Goal: Information Seeking & Learning: Learn about a topic

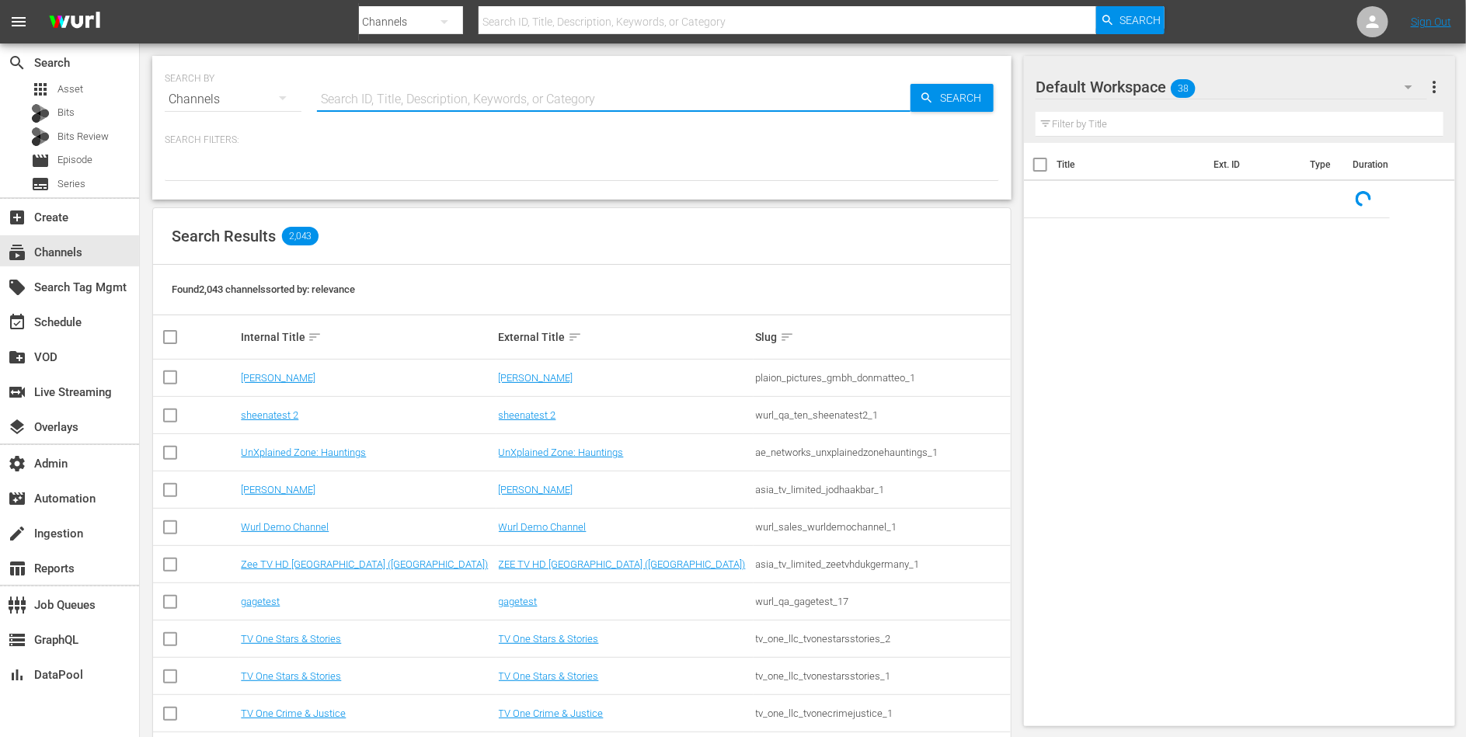
click at [437, 112] on input "text" at bounding box center [614, 99] width 594 height 37
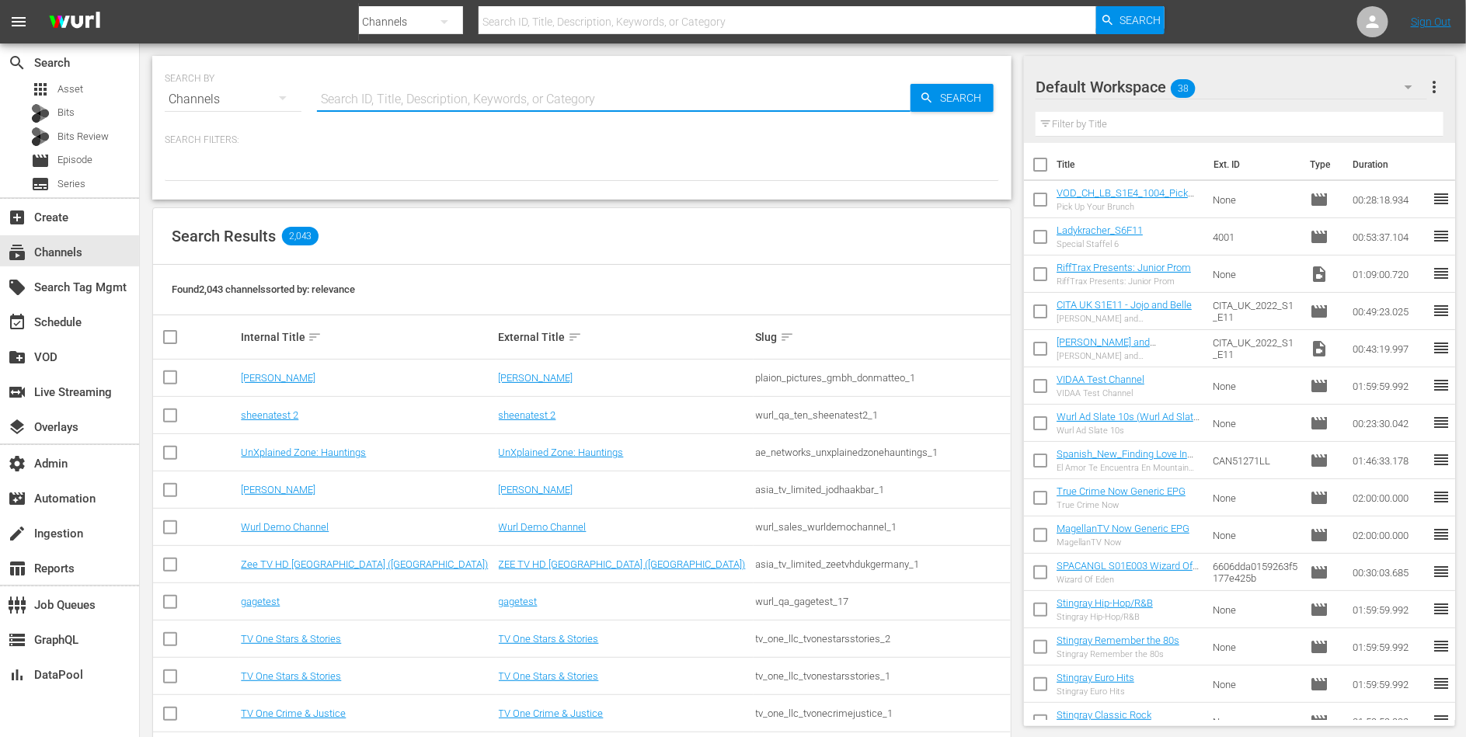
paste input "autentic_adventure_earth_1"
type input "autentic_adventure_earth_1"
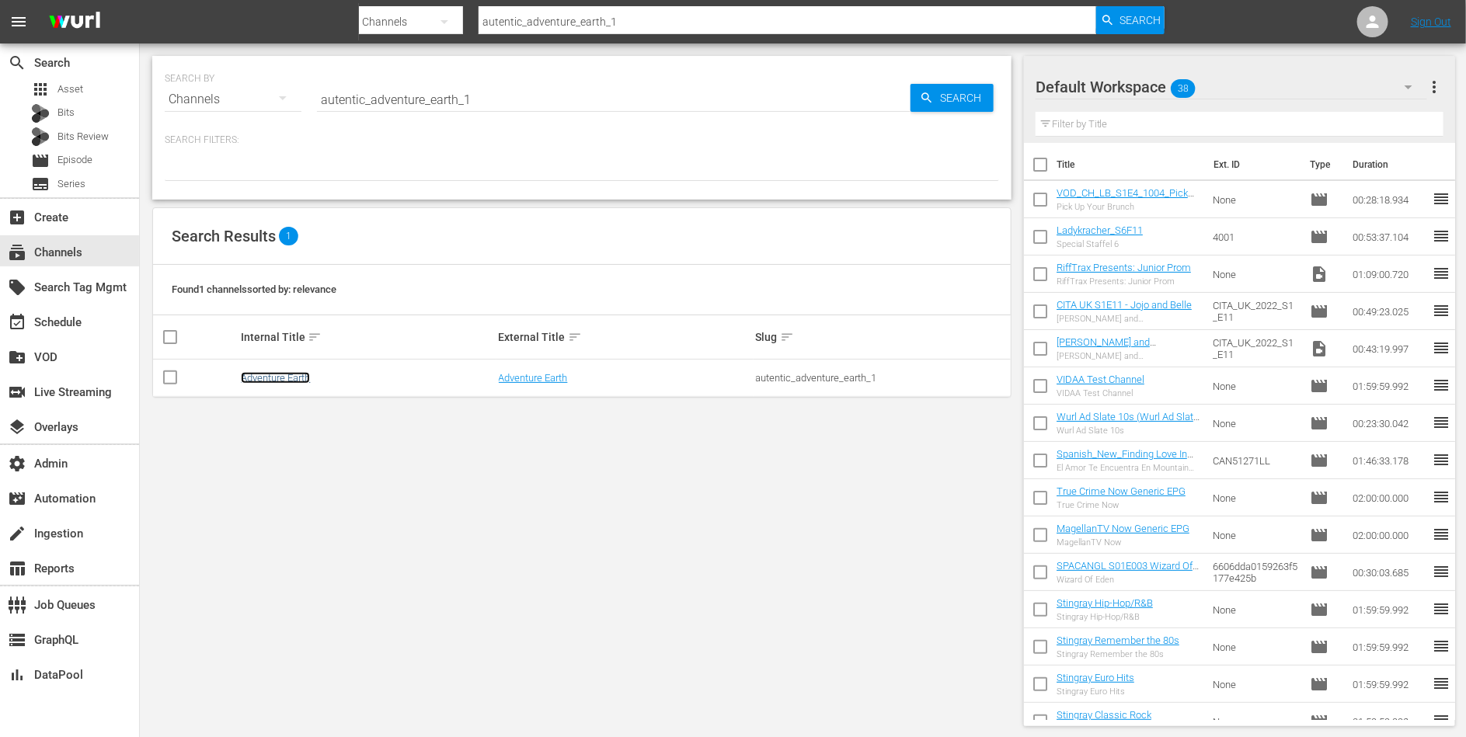
click at [274, 378] on link "Adventure Earth" at bounding box center [275, 378] width 69 height 12
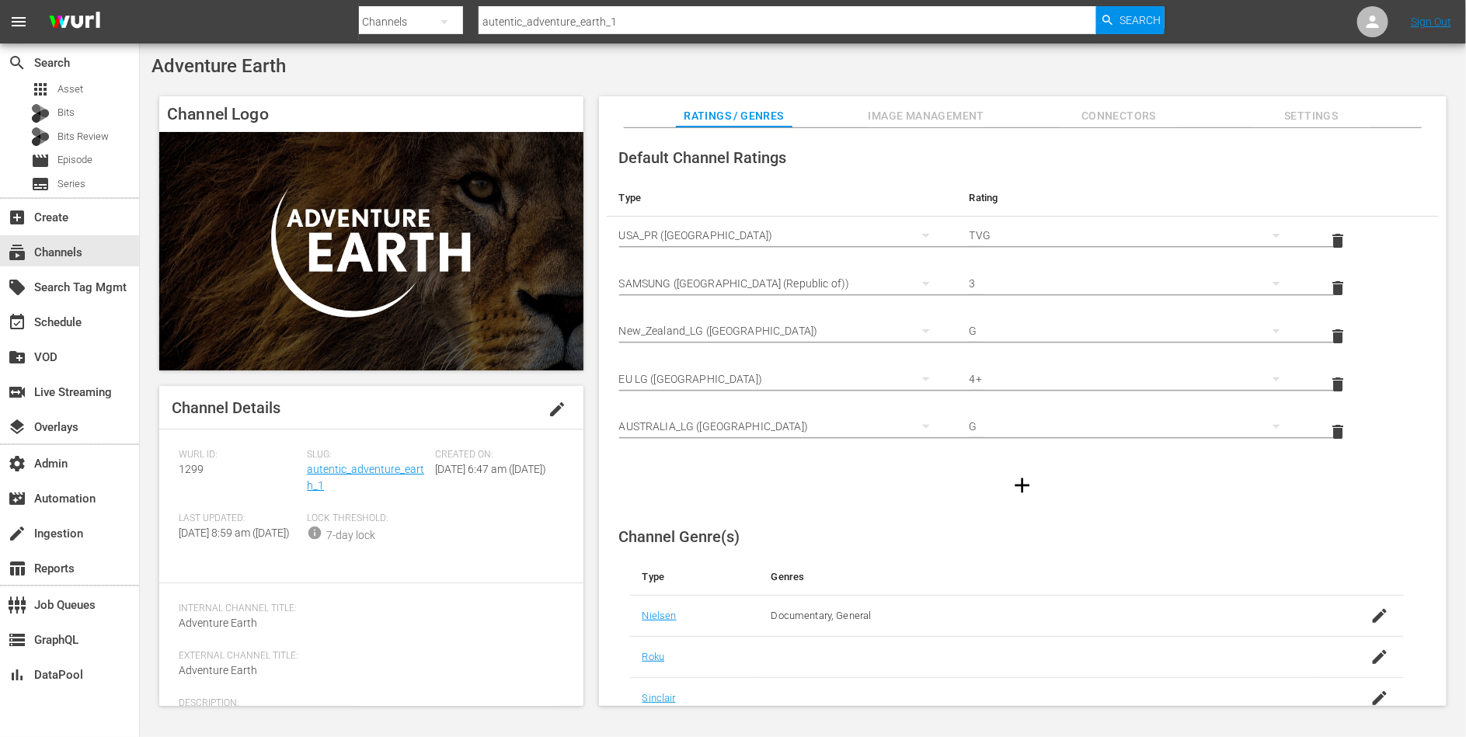
click at [1075, 113] on span "Connectors" at bounding box center [1119, 115] width 117 height 19
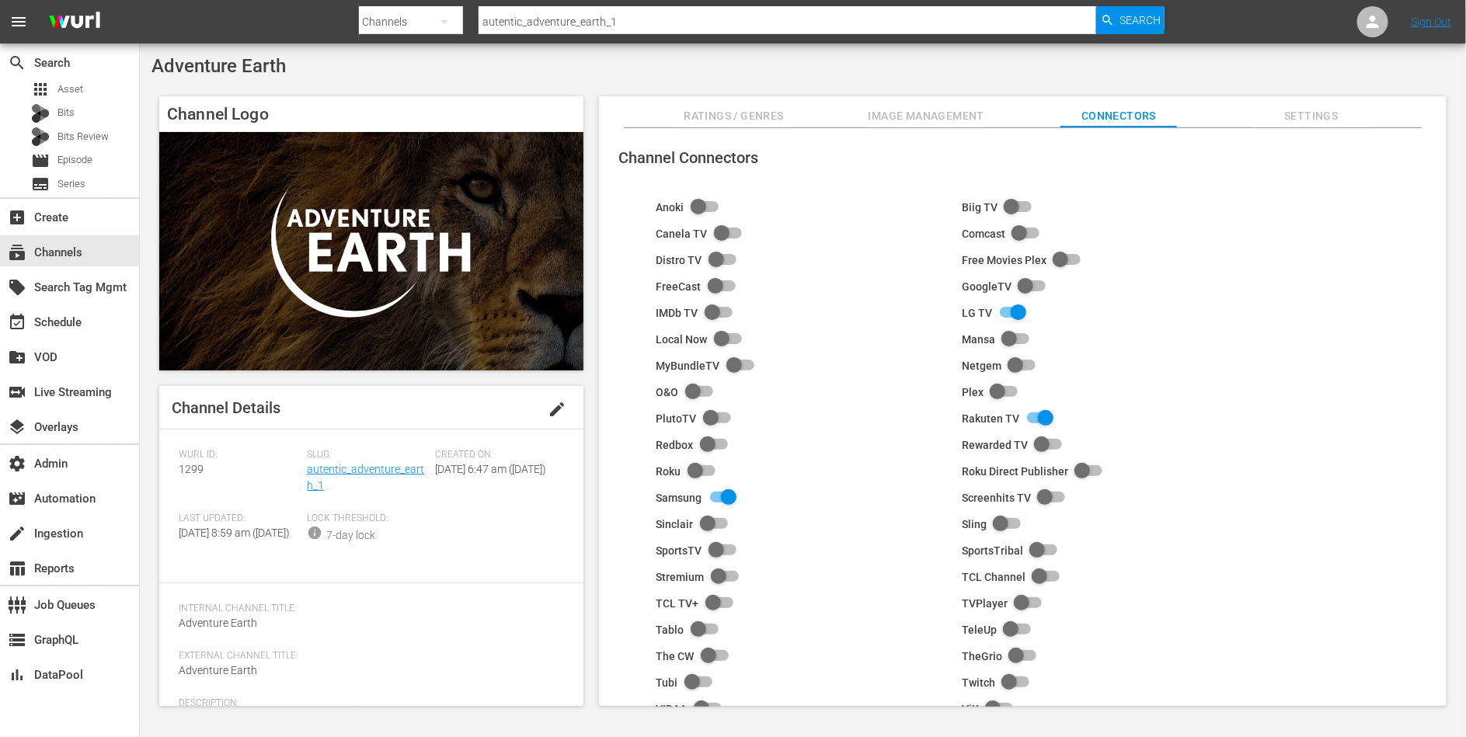
click at [752, 112] on span "Ratings / Genres" at bounding box center [734, 115] width 117 height 19
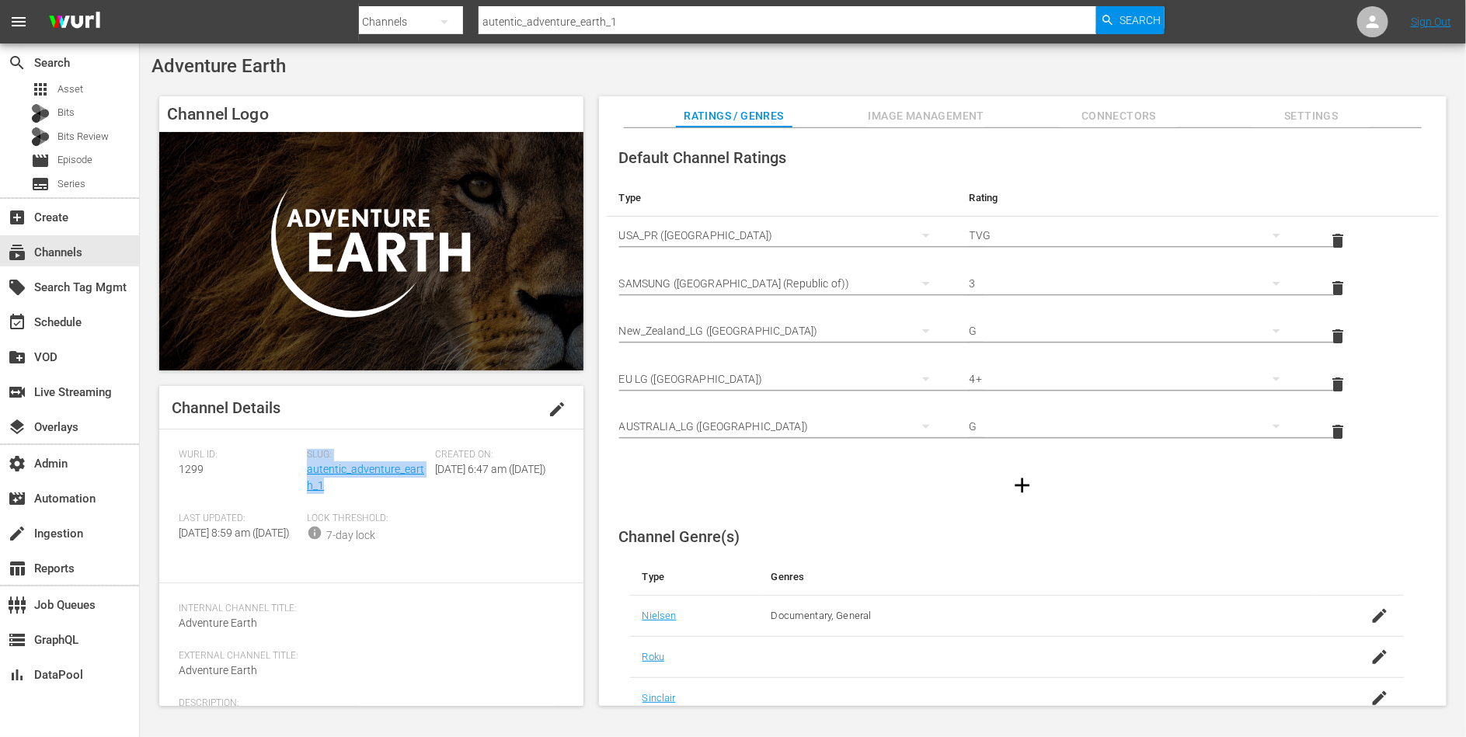
drag, startPoint x: 346, startPoint y: 486, endPoint x: 305, endPoint y: 474, distance: 42.8
click at [305, 474] on div "[PERSON_NAME] ID: 1299 Slug: autentic_adventure_earth_1 Created On: [DATE] 6:47…" at bounding box center [371, 506] width 385 height 115
click at [305, 474] on div "[PERSON_NAME] ID: 1299" at bounding box center [243, 481] width 128 height 64
drag, startPoint x: 334, startPoint y: 485, endPoint x: 306, endPoint y: 476, distance: 29.5
click at [307, 476] on div "Slug: autentic_adventure_earth_1" at bounding box center [371, 481] width 128 height 64
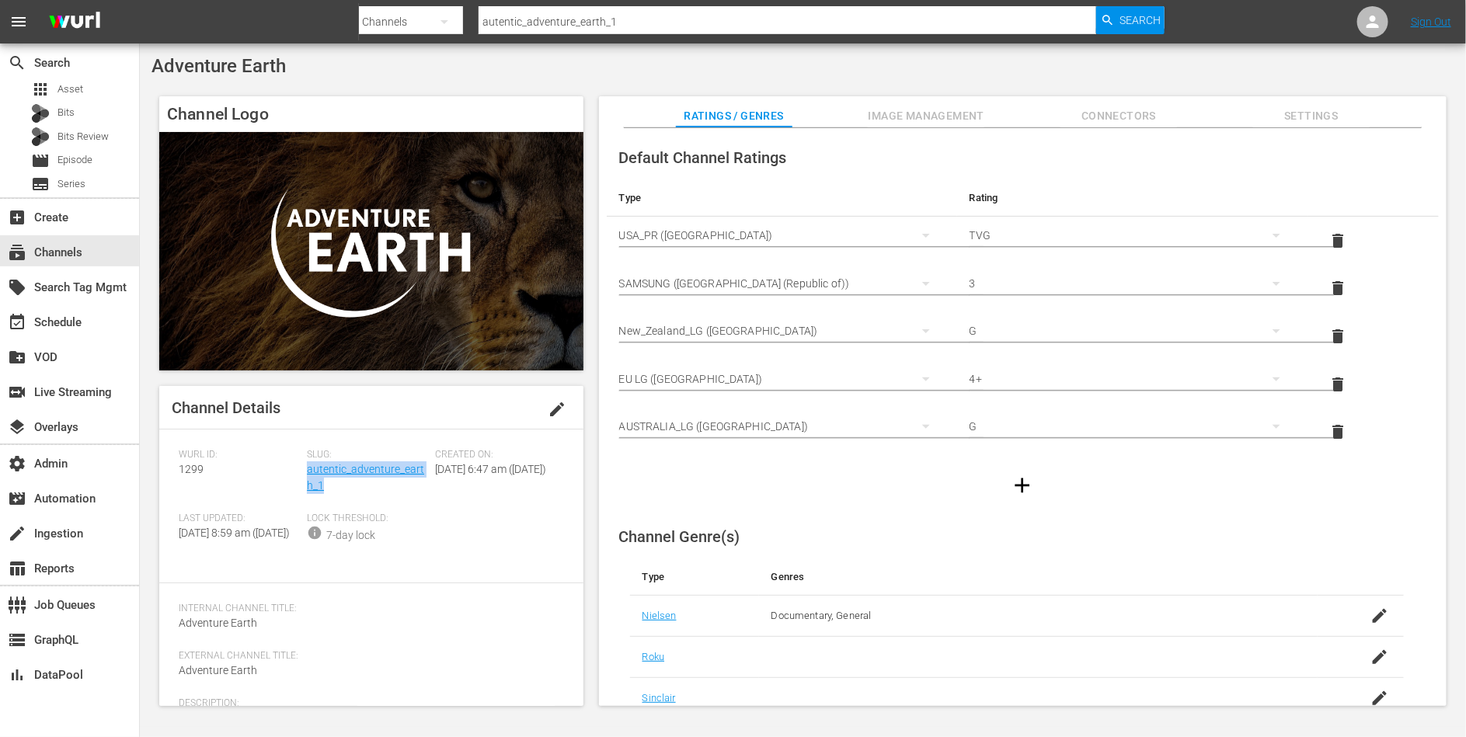
copy link "autentic_adventure_earth_1"
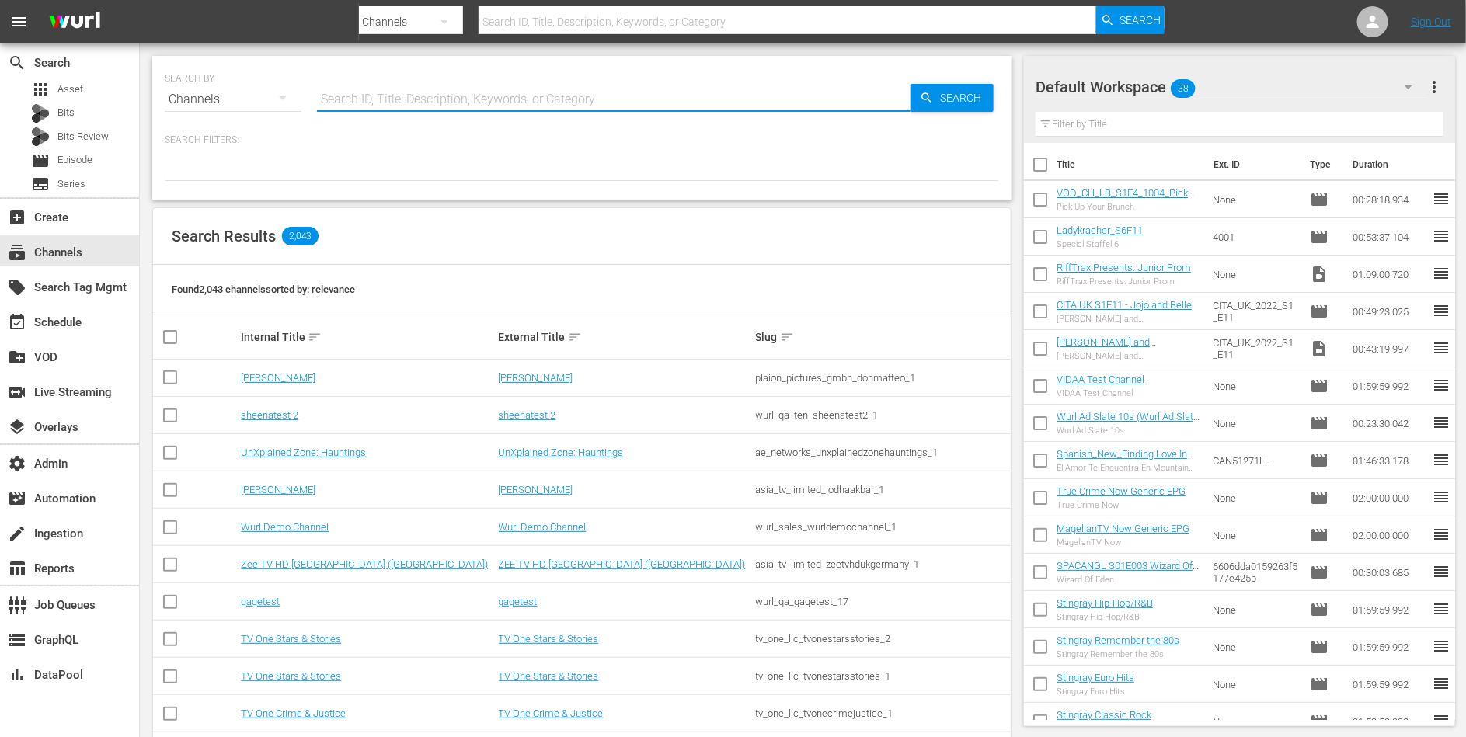
click at [621, 106] on input "text" at bounding box center [614, 99] width 594 height 37
type input "bargain"
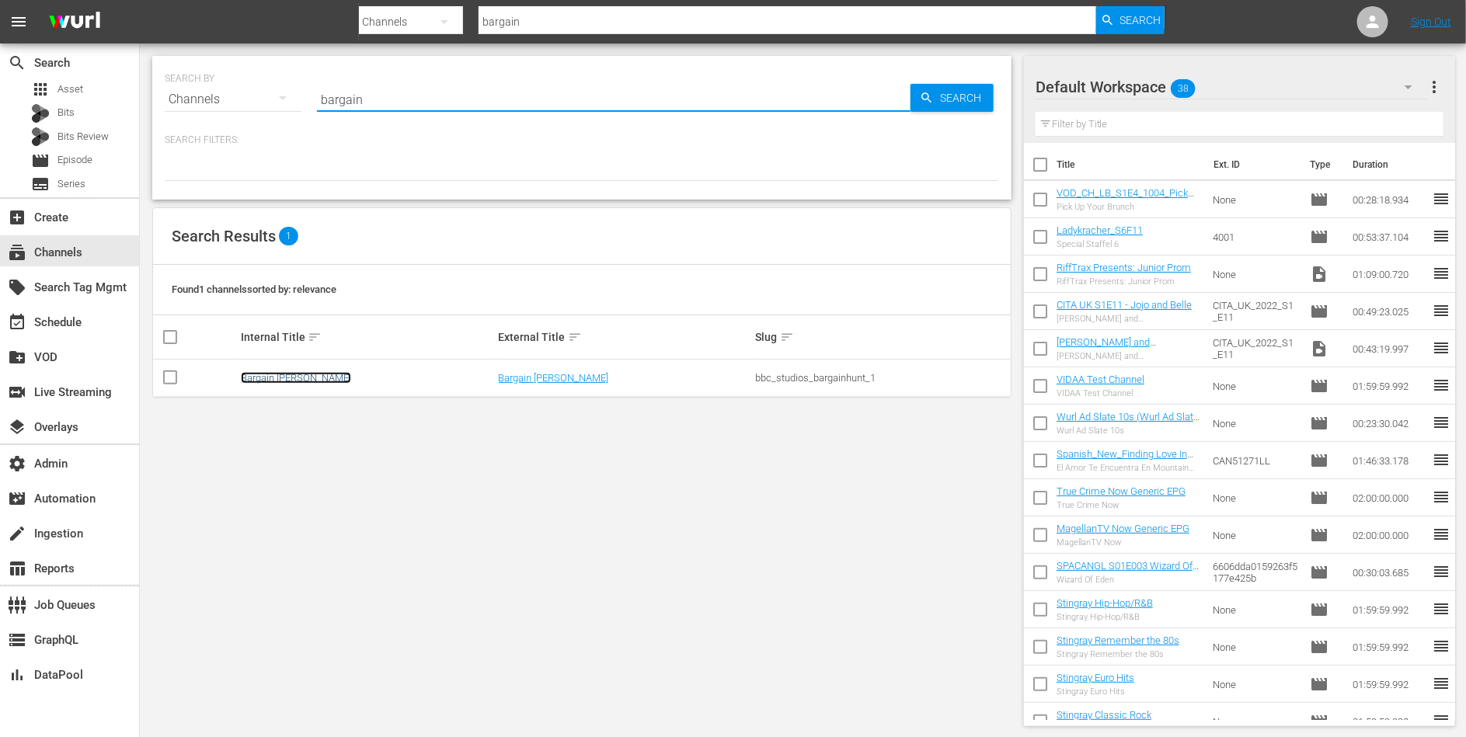
click at [277, 377] on link "Bargain Hunt" at bounding box center [296, 378] width 110 height 12
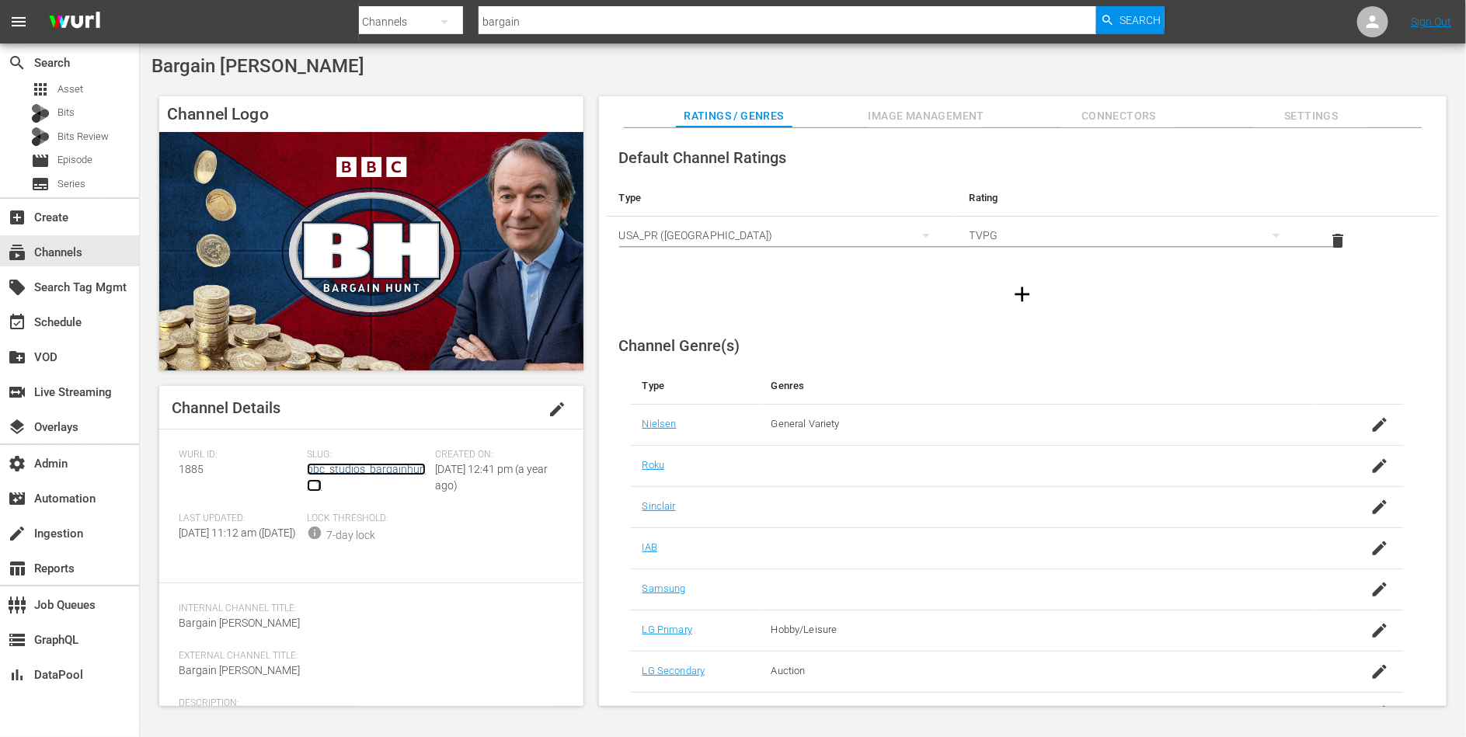
click at [329, 469] on link "bbc_studios_bargainhunt_1" at bounding box center [366, 477] width 119 height 29
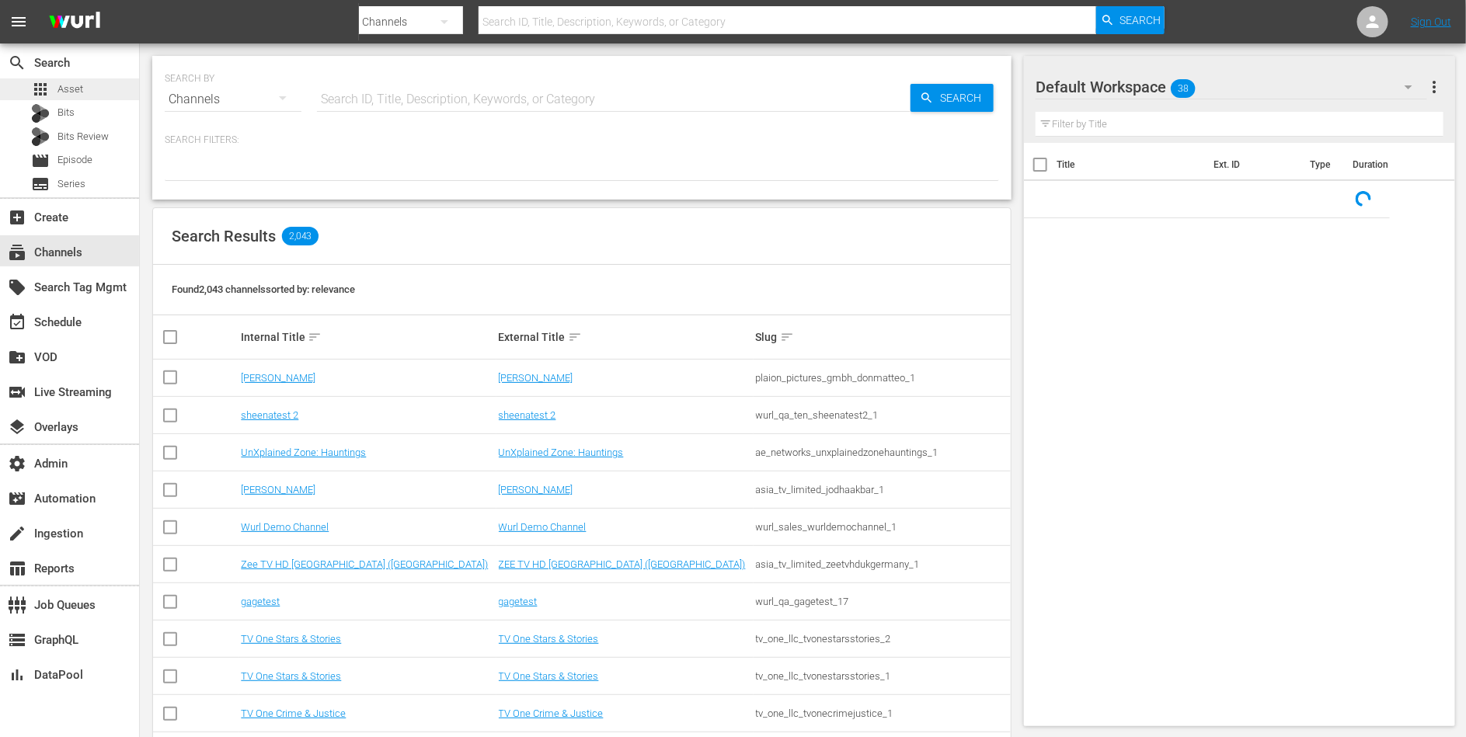
click at [100, 95] on div "apps Asset" at bounding box center [69, 89] width 139 height 22
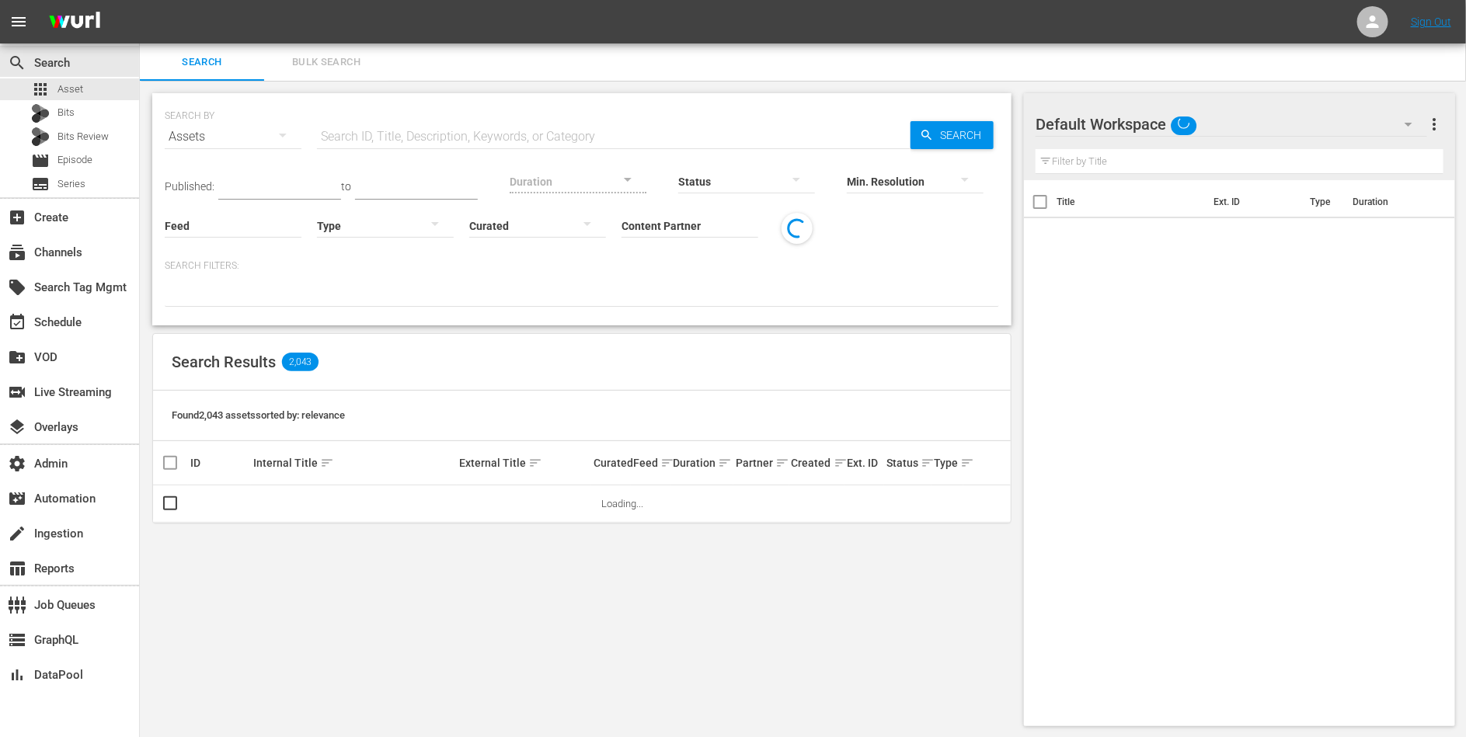
click at [371, 128] on input "text" at bounding box center [614, 136] width 594 height 37
paste input "1000000048497"
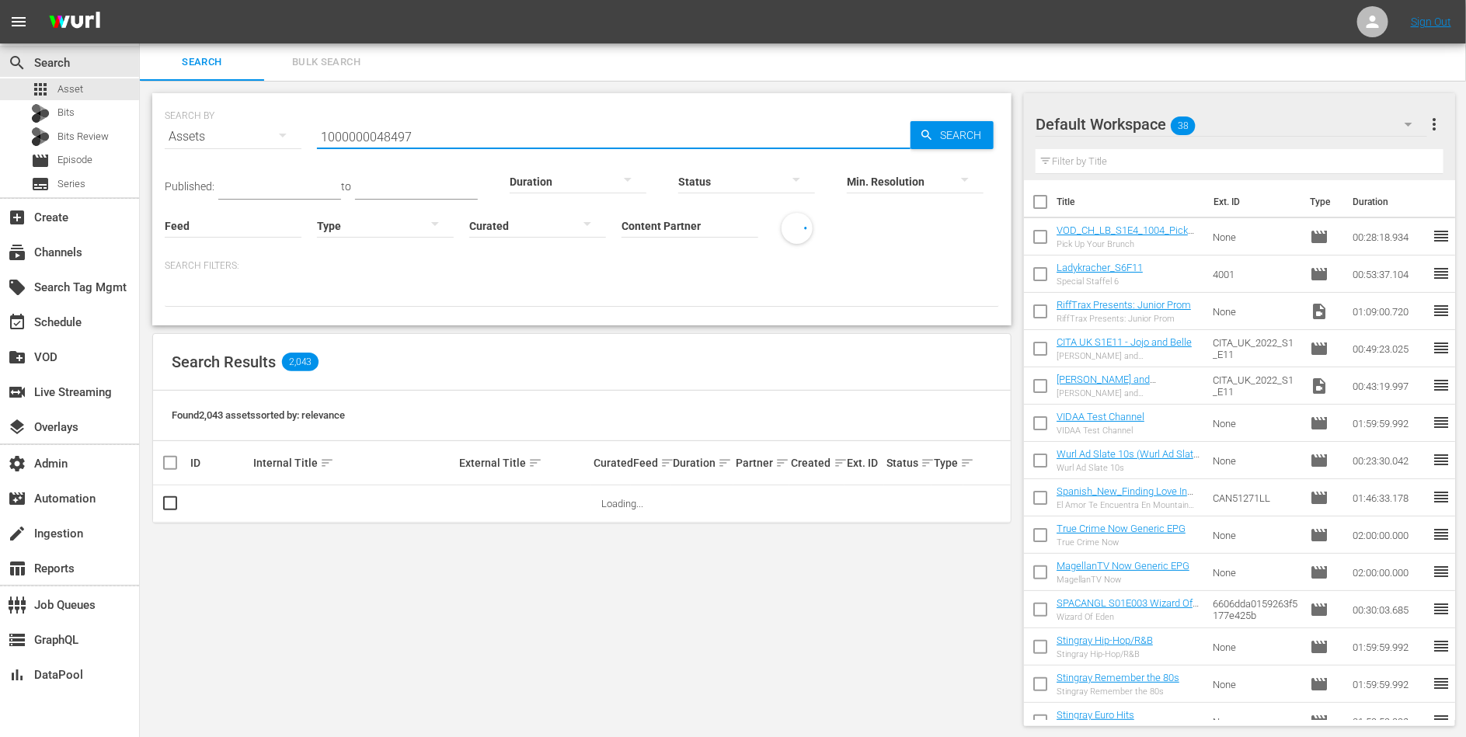
type input "1000000048497"
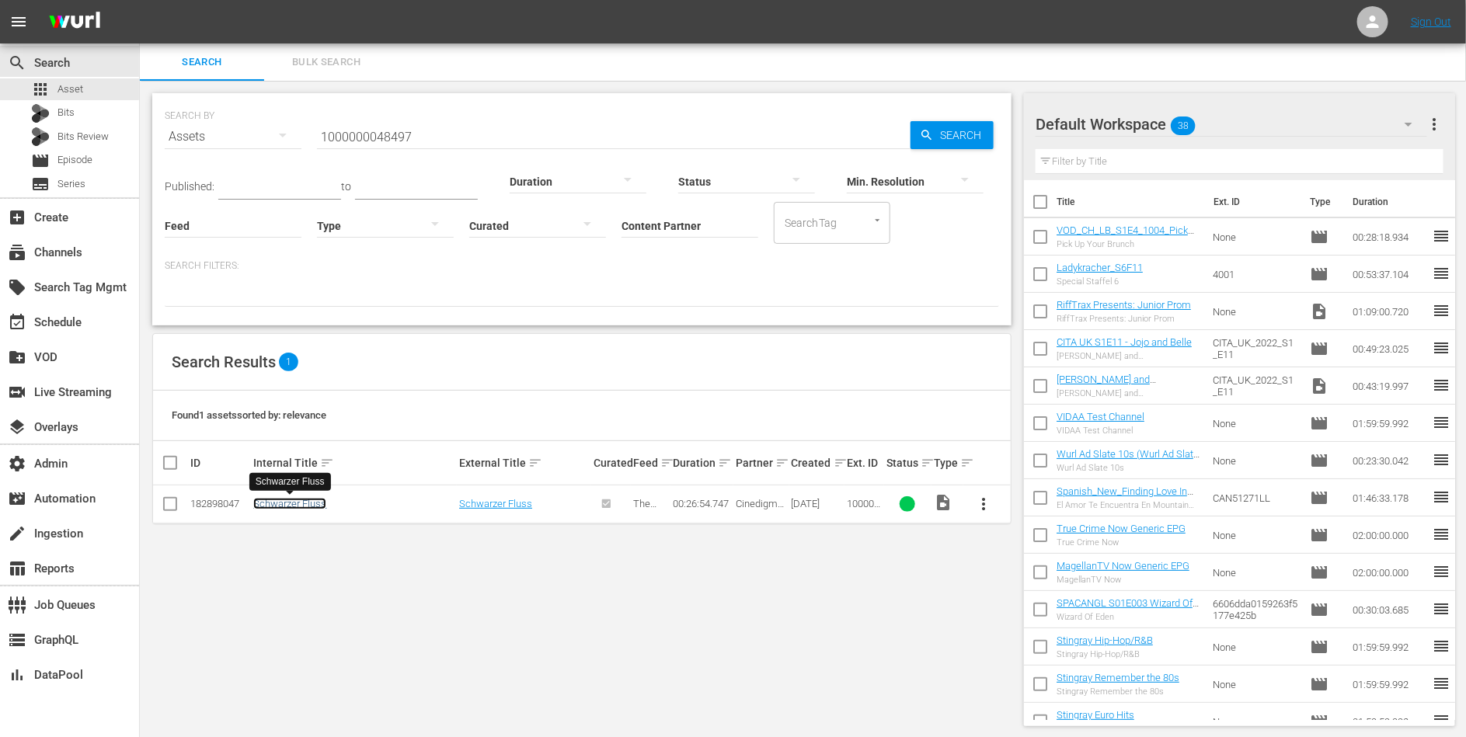
click at [284, 505] on link "Schwarzer Fluss" at bounding box center [289, 504] width 73 height 12
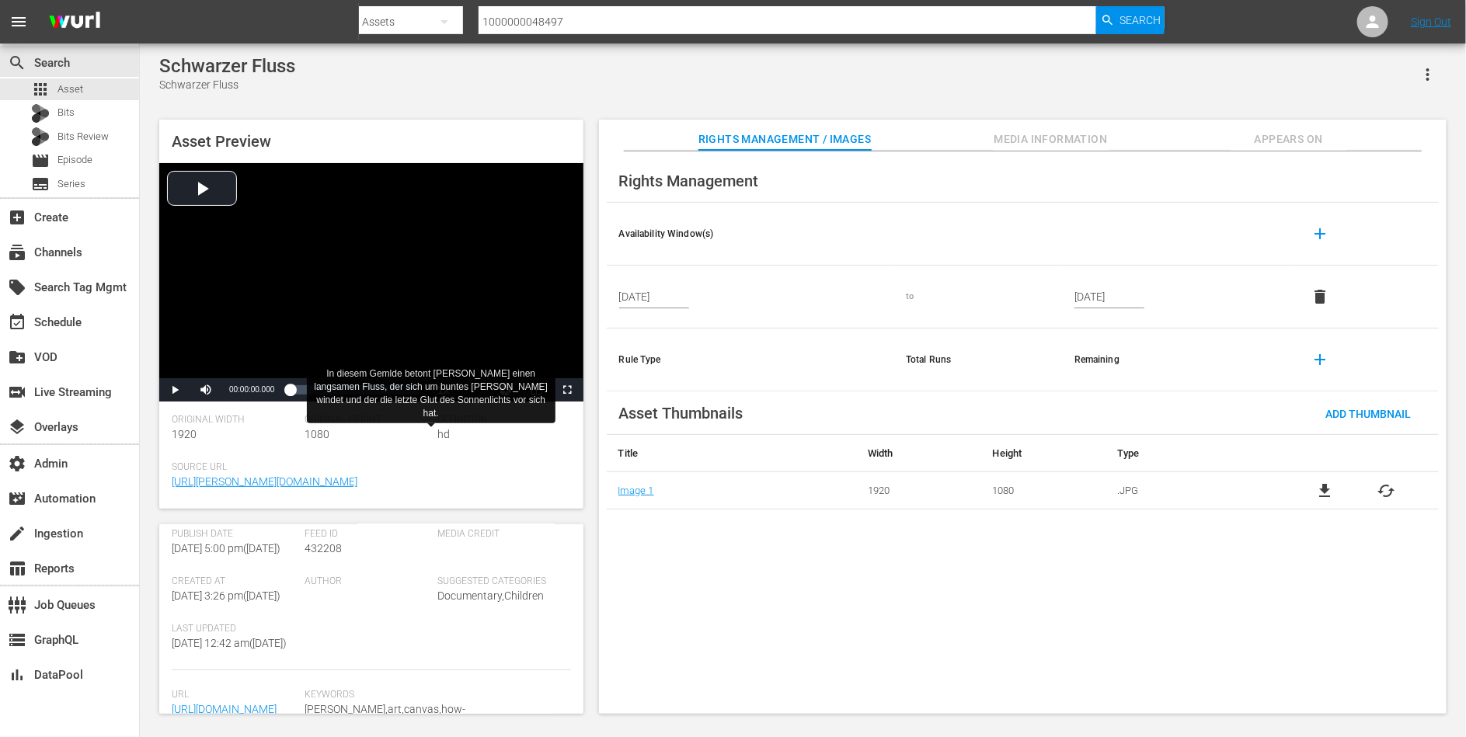
scroll to position [350, 0]
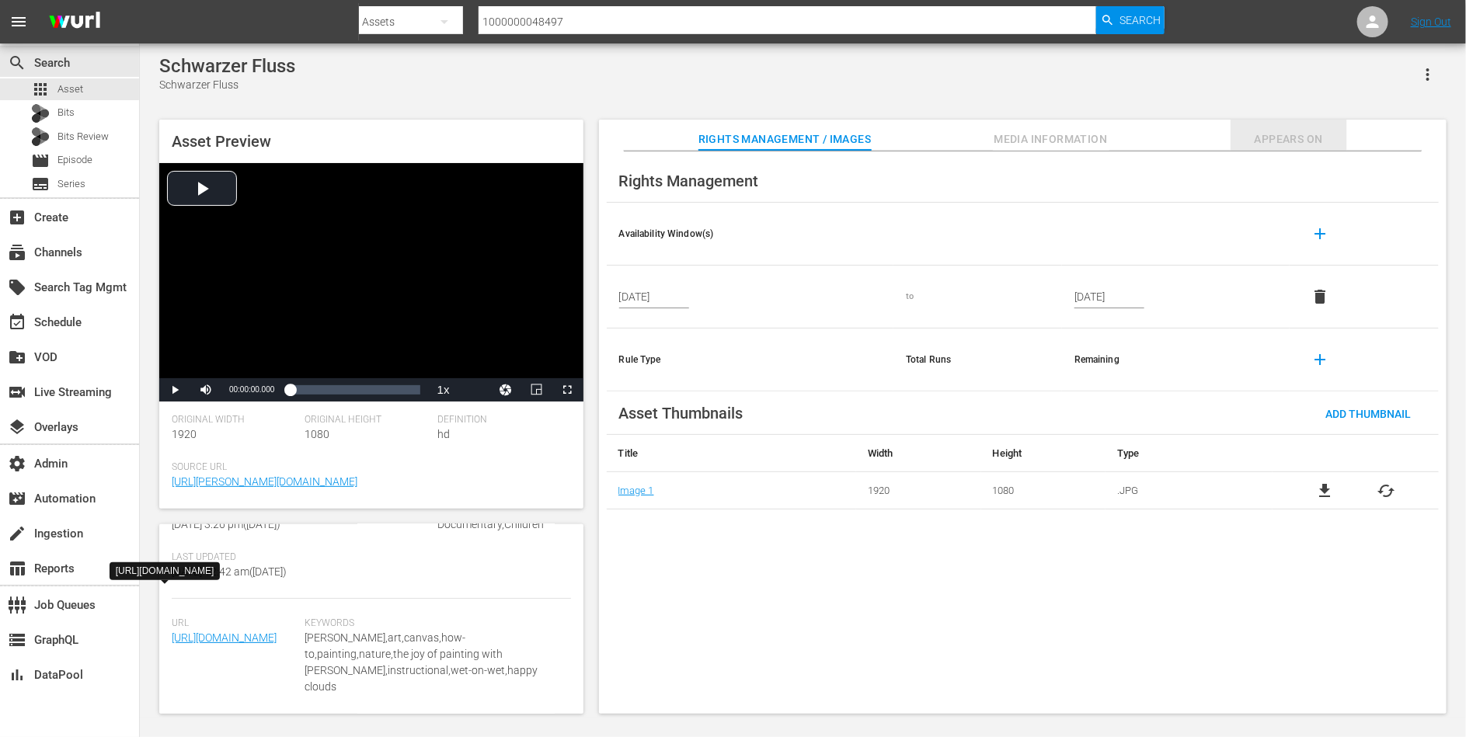
click at [1290, 138] on span "Appears On" at bounding box center [1289, 139] width 117 height 19
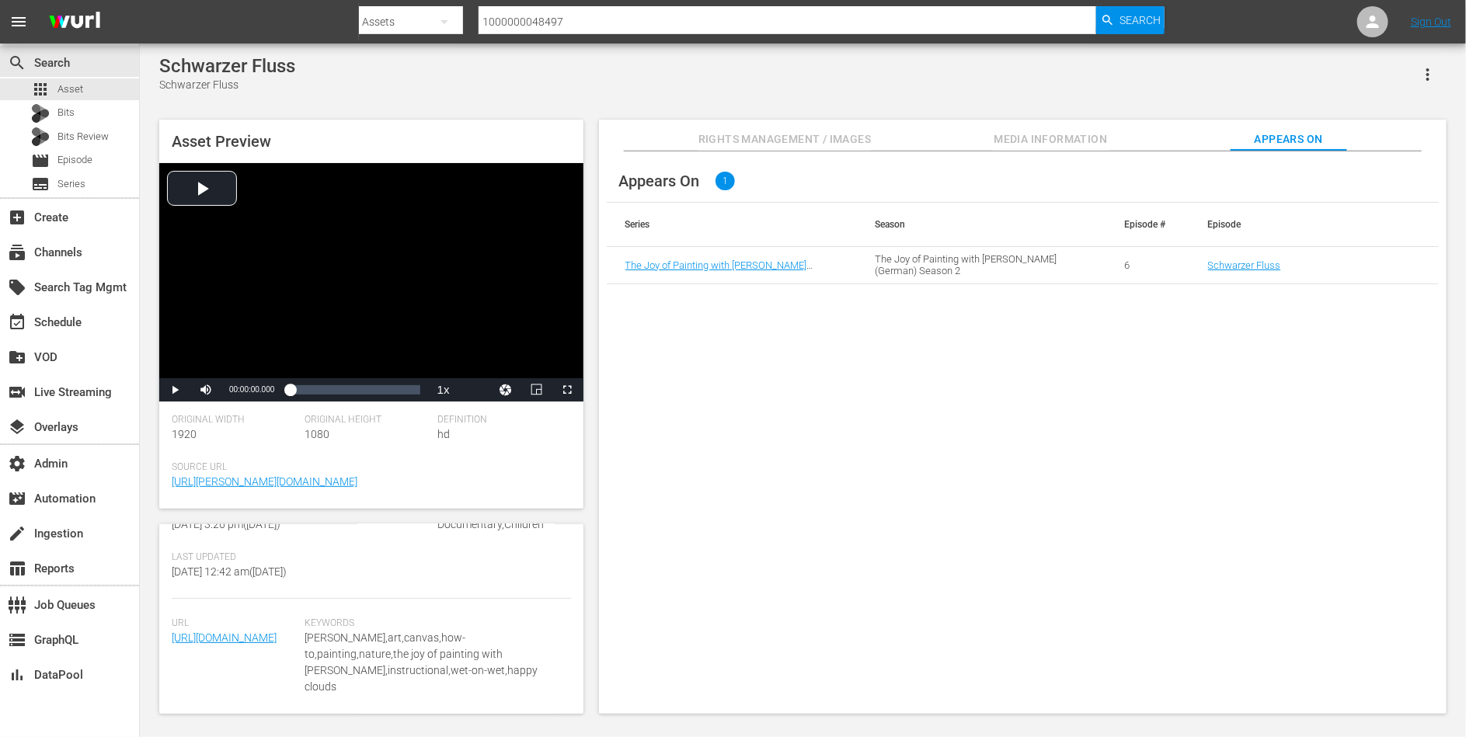
click at [1062, 132] on span "Media Information" at bounding box center [1051, 139] width 117 height 19
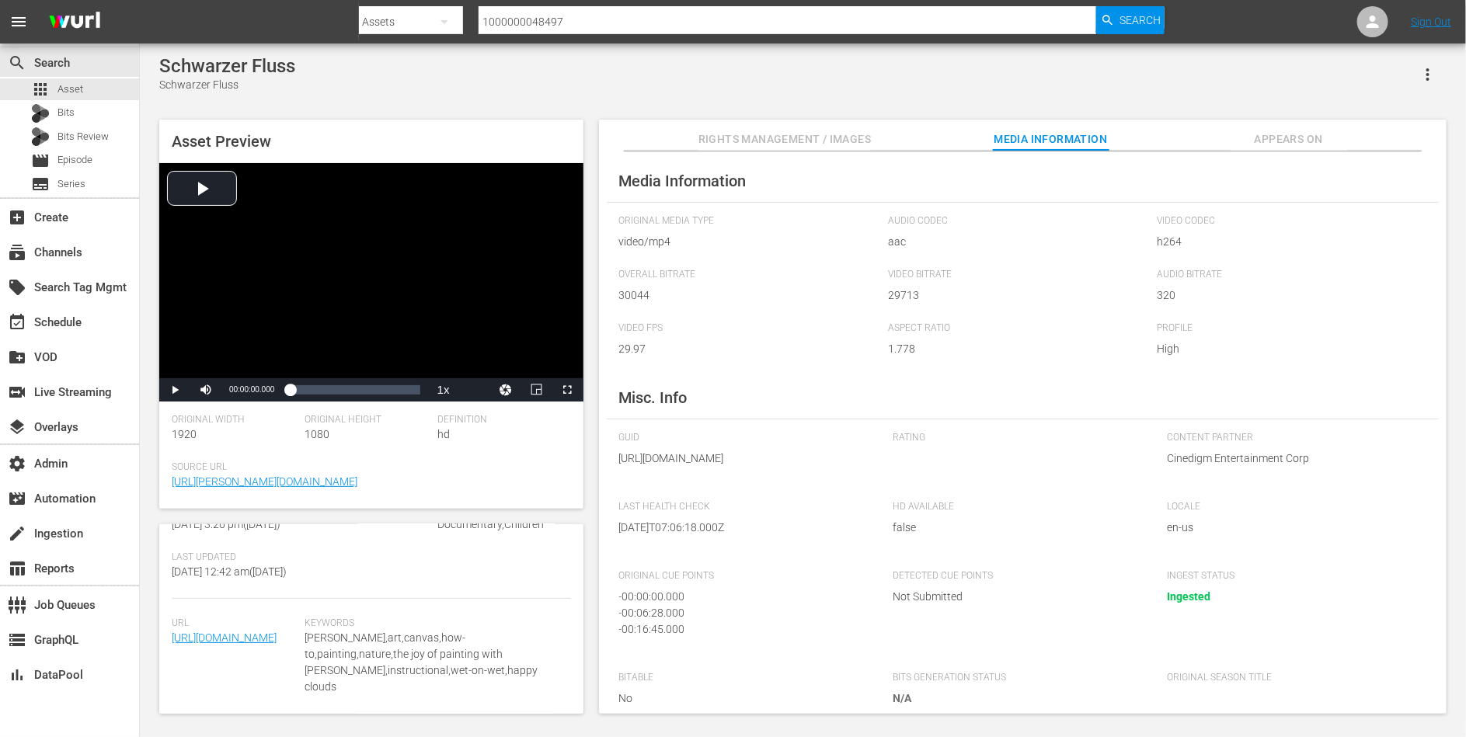
scroll to position [0, 0]
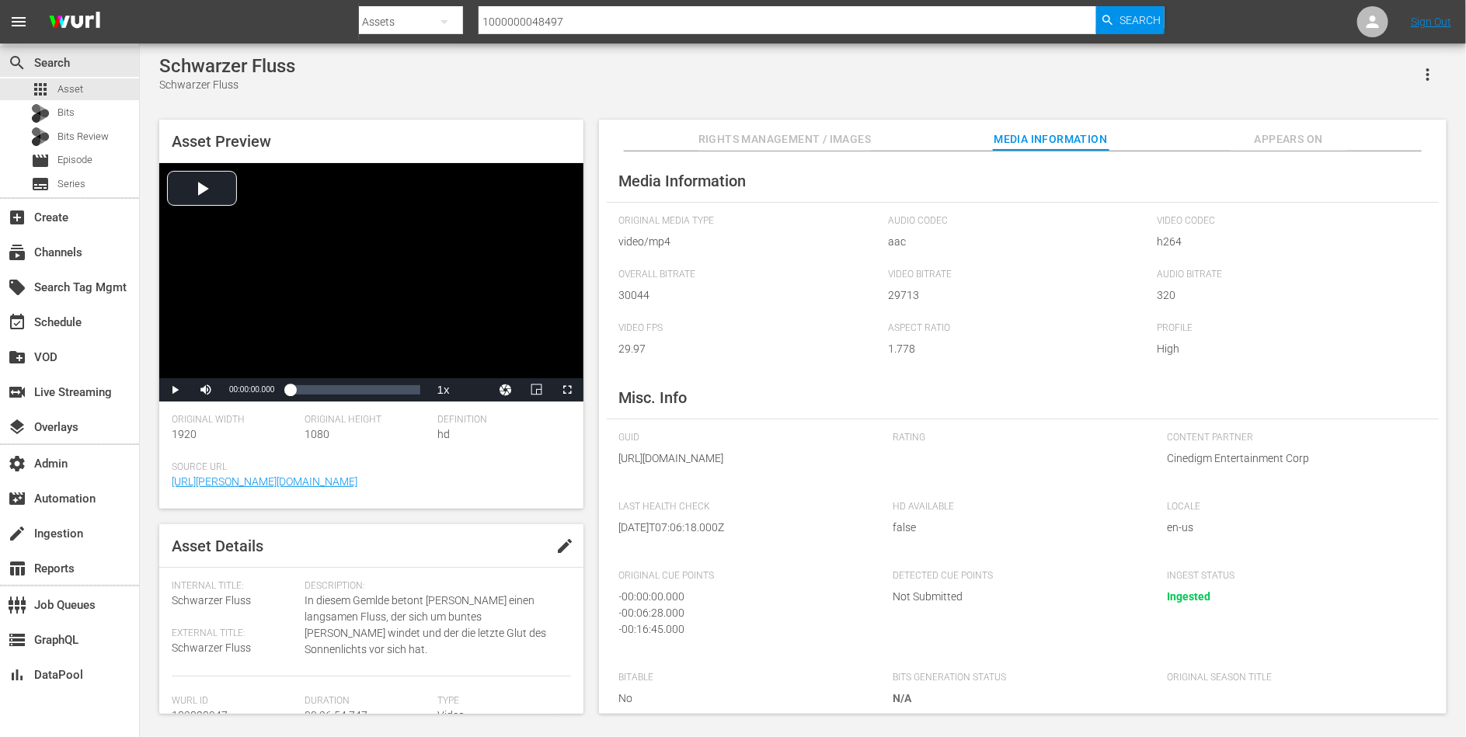
click at [447, 602] on span "In diesem Gemlde betont Bob Ross einen langsamen Fluss, der sich um buntes Laub…" at bounding box center [434, 625] width 258 height 65
click at [666, 28] on input "1000000048497" at bounding box center [788, 21] width 618 height 37
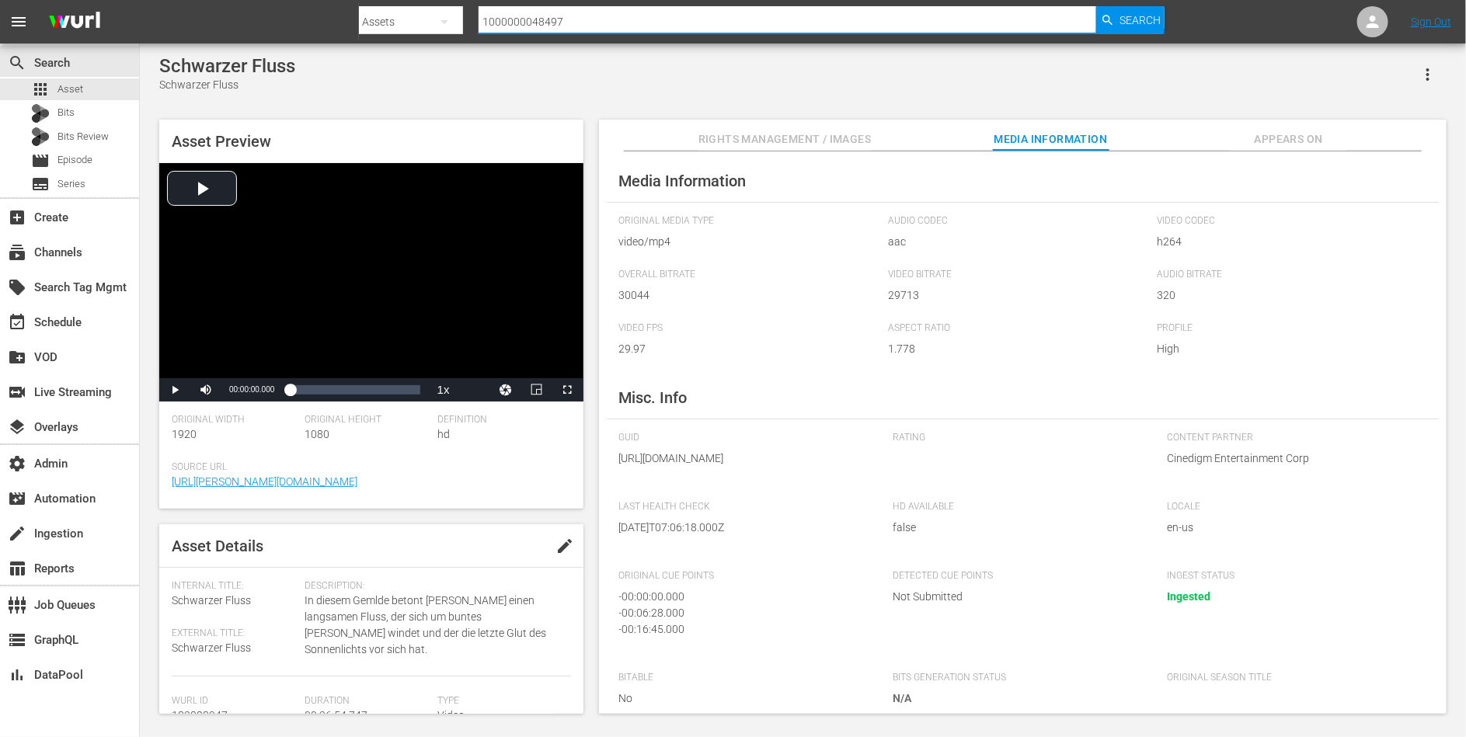
click at [666, 28] on input "1000000048497" at bounding box center [788, 21] width 618 height 37
paste input "500"
type input "1000000048500"
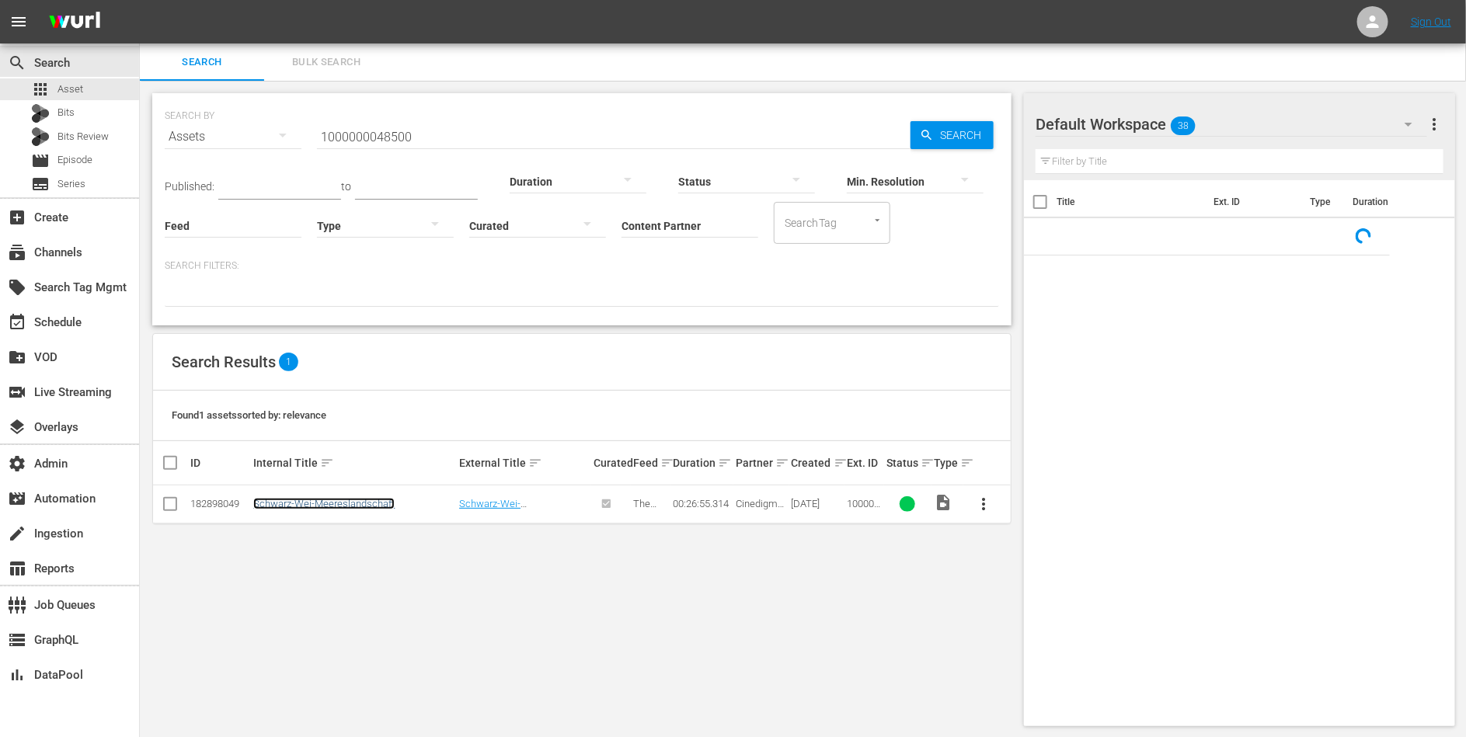
click at [332, 507] on link "Schwarz-Wei-Meereslandschaft" at bounding box center [323, 504] width 141 height 12
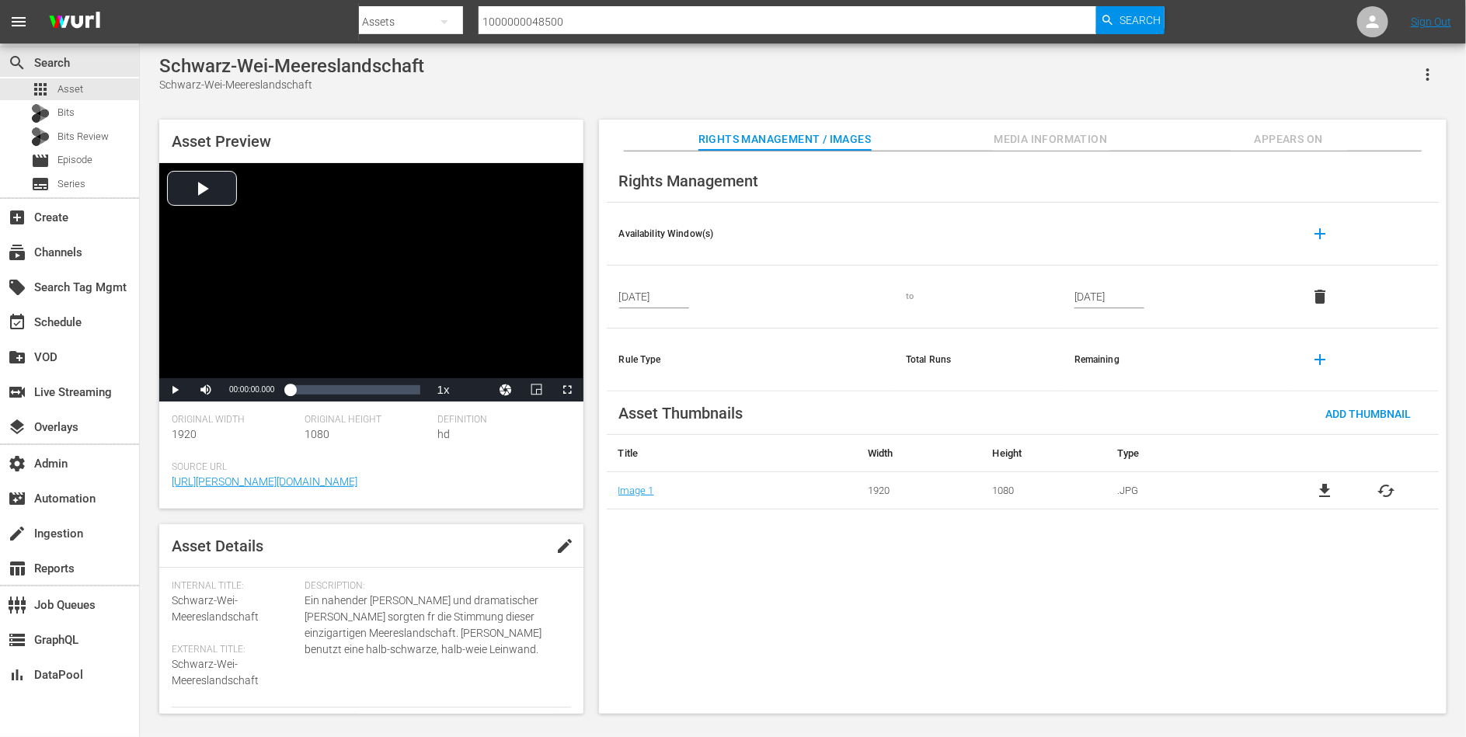
click at [1016, 122] on button "Media Information" at bounding box center [1051, 135] width 117 height 31
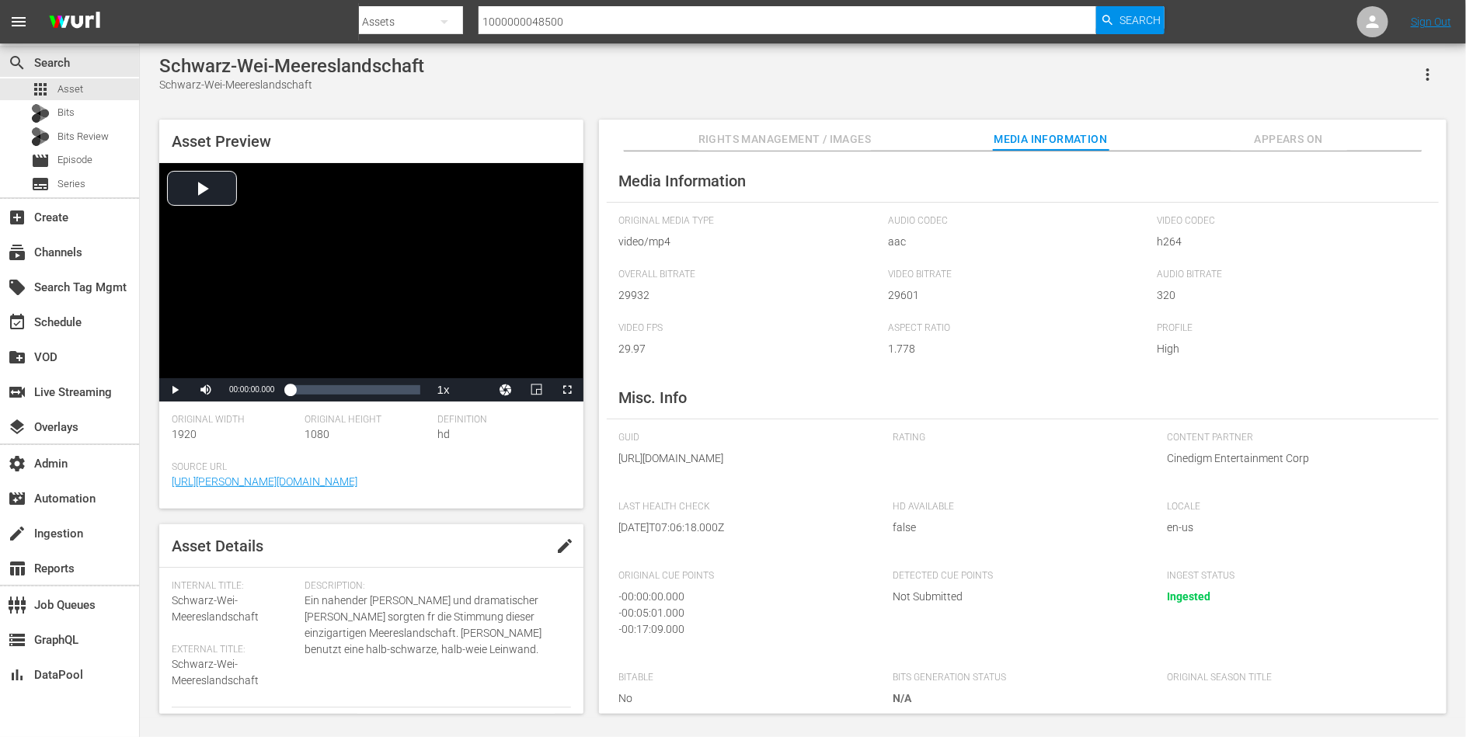
click at [768, 138] on span "Rights Management / Images" at bounding box center [785, 139] width 172 height 19
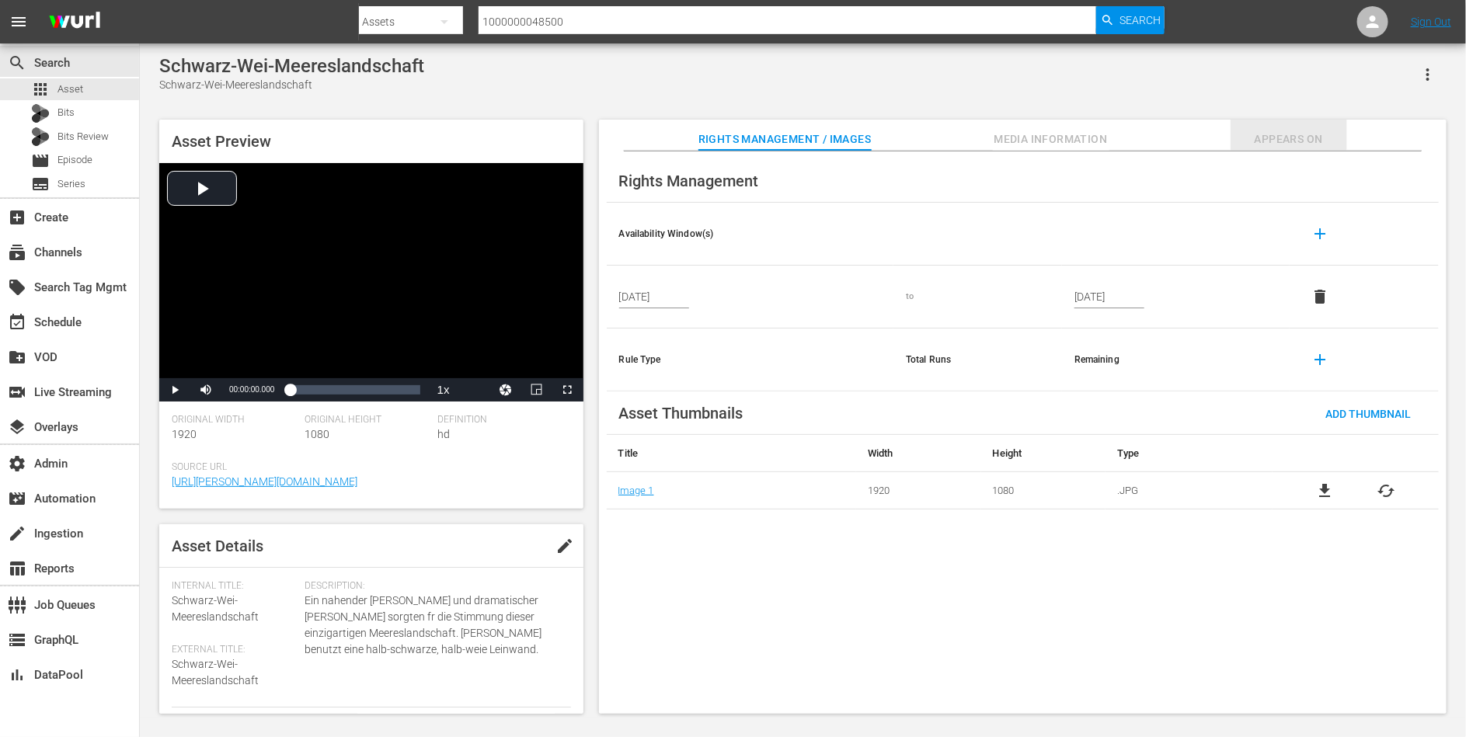
click at [1256, 135] on span "Appears On" at bounding box center [1289, 139] width 117 height 19
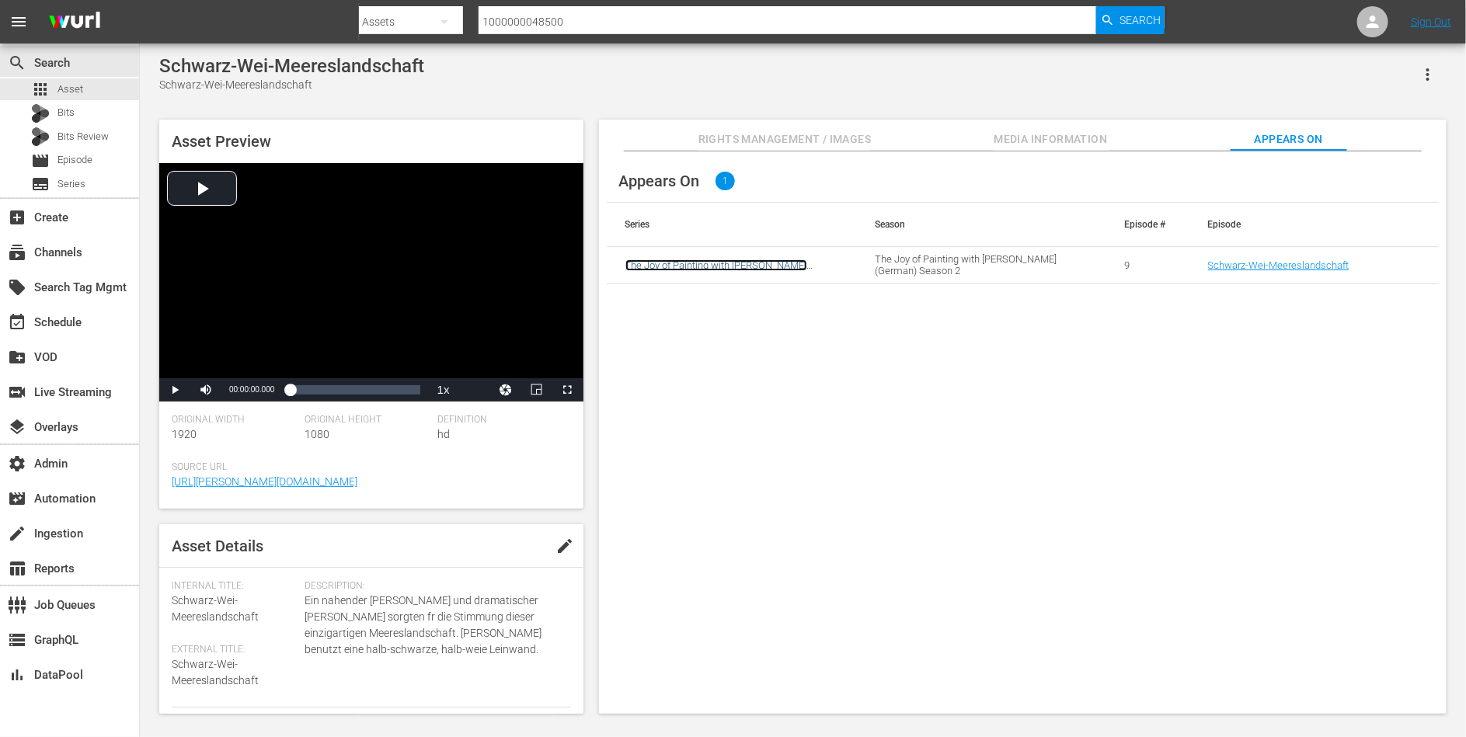
click at [768, 267] on link "The Joy of Painting with Bob Ross (German)" at bounding box center [716, 271] width 182 height 23
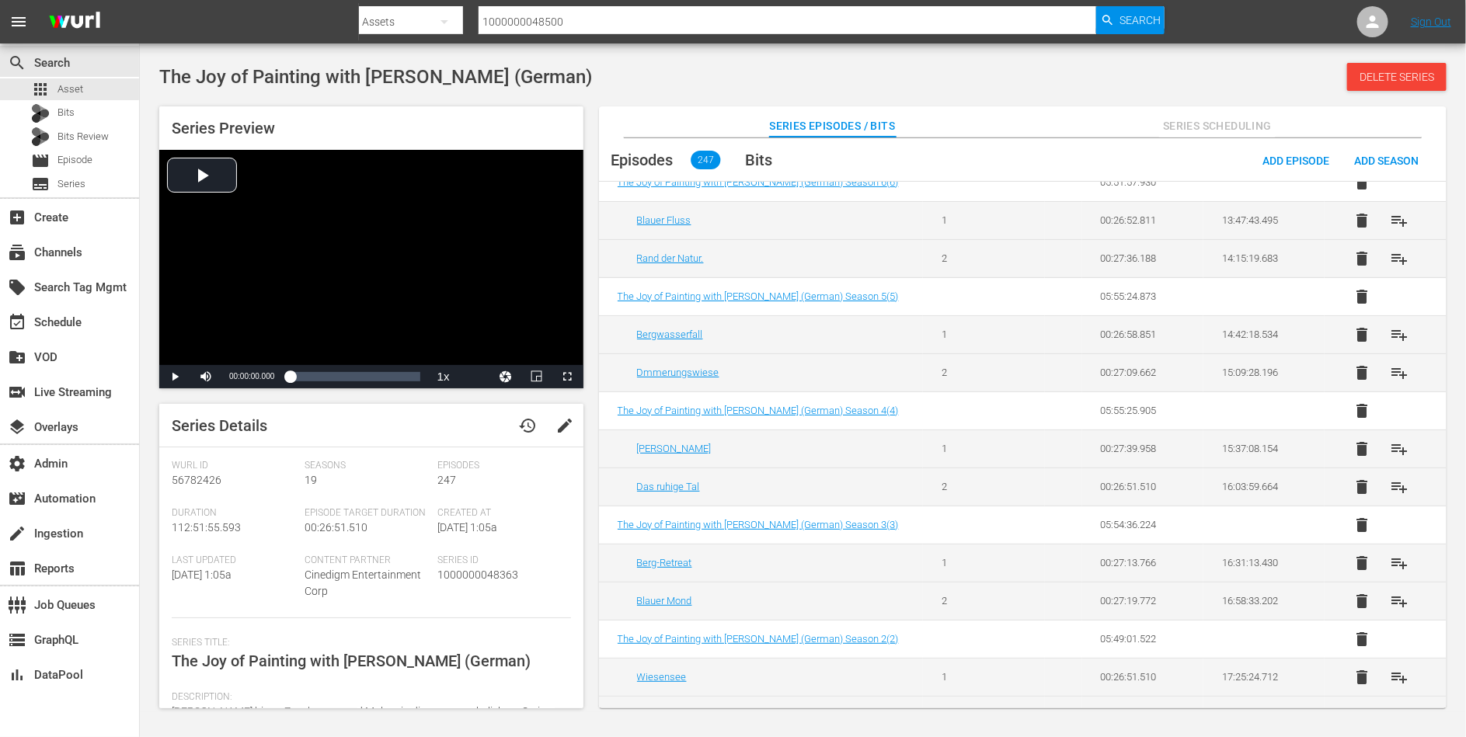
scroll to position [1747, 0]
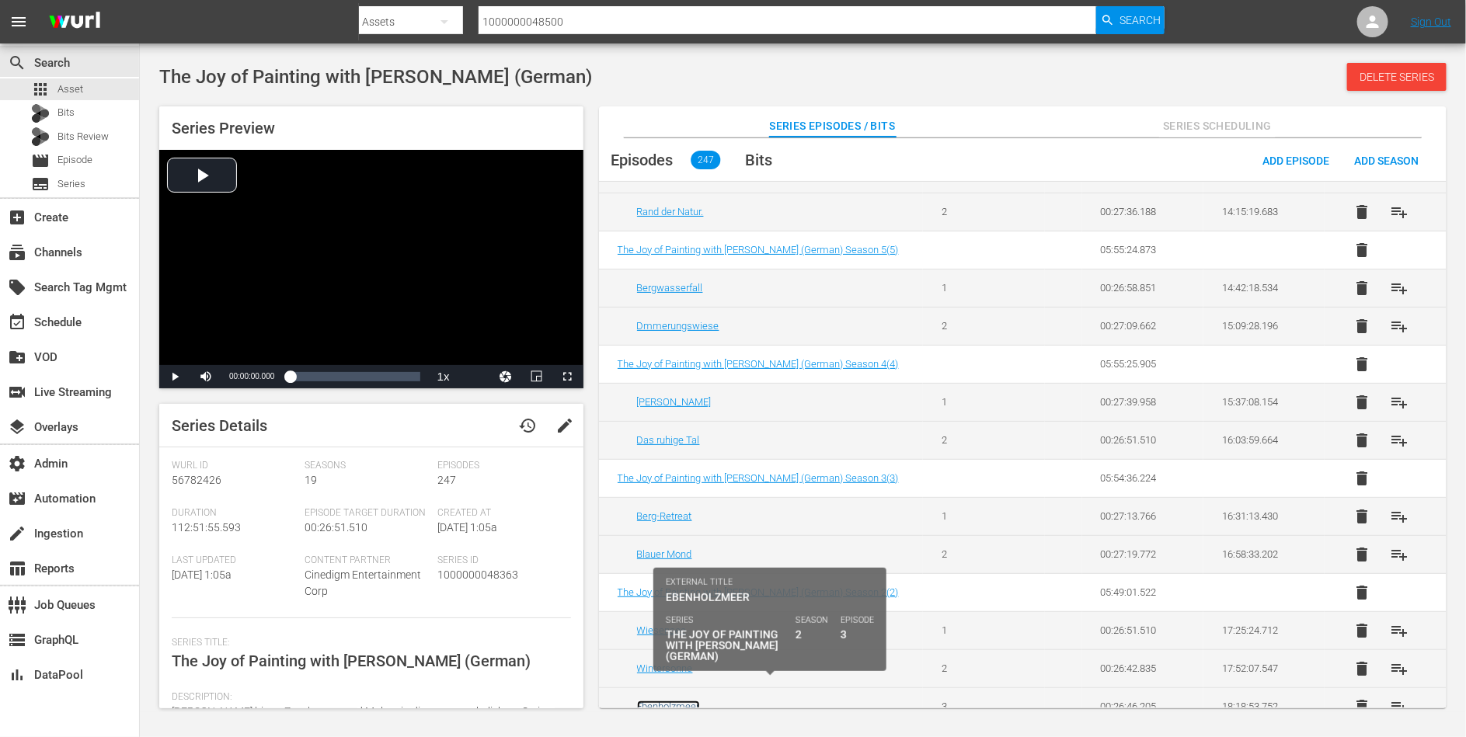
click at [695, 701] on link "Ebenholzmeer" at bounding box center [668, 707] width 63 height 12
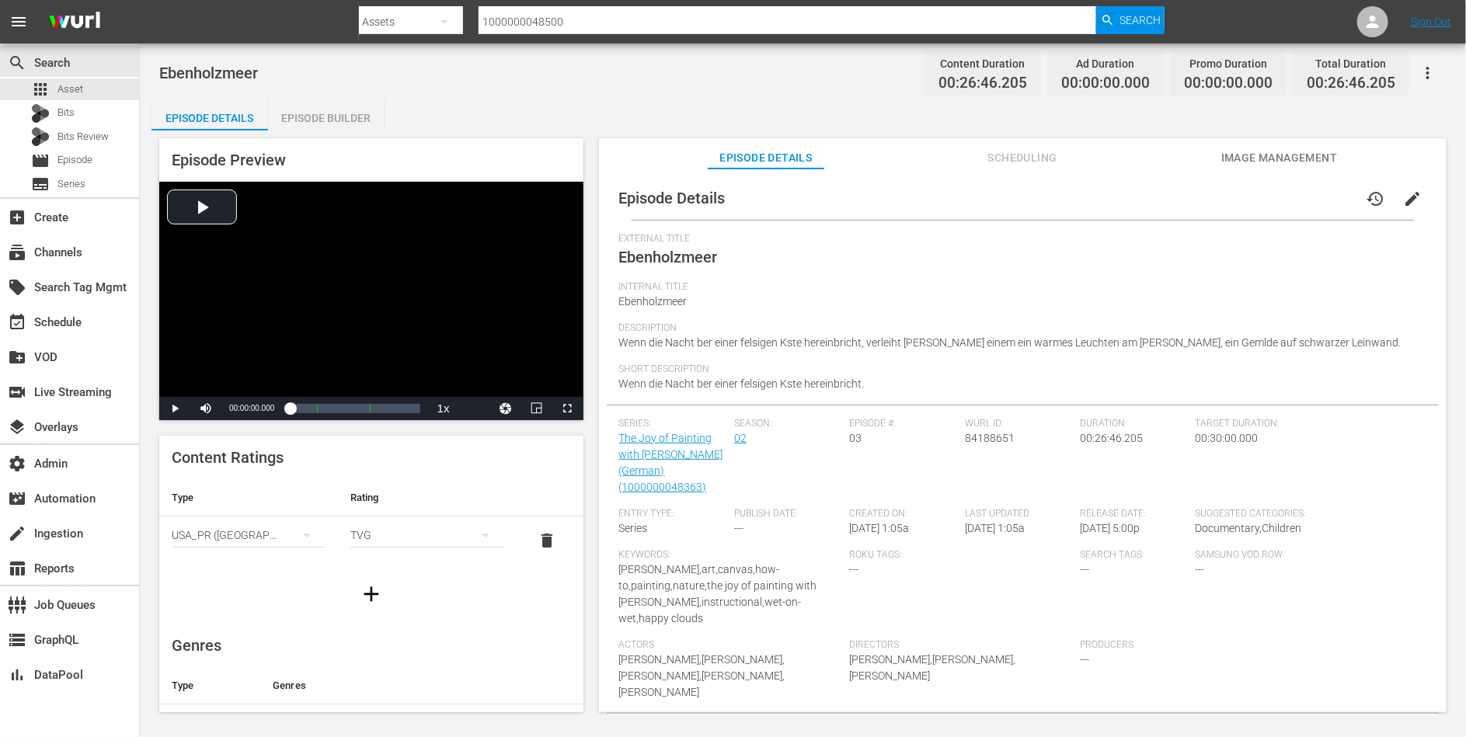
click at [347, 117] on div "Episode Builder" at bounding box center [326, 117] width 117 height 37
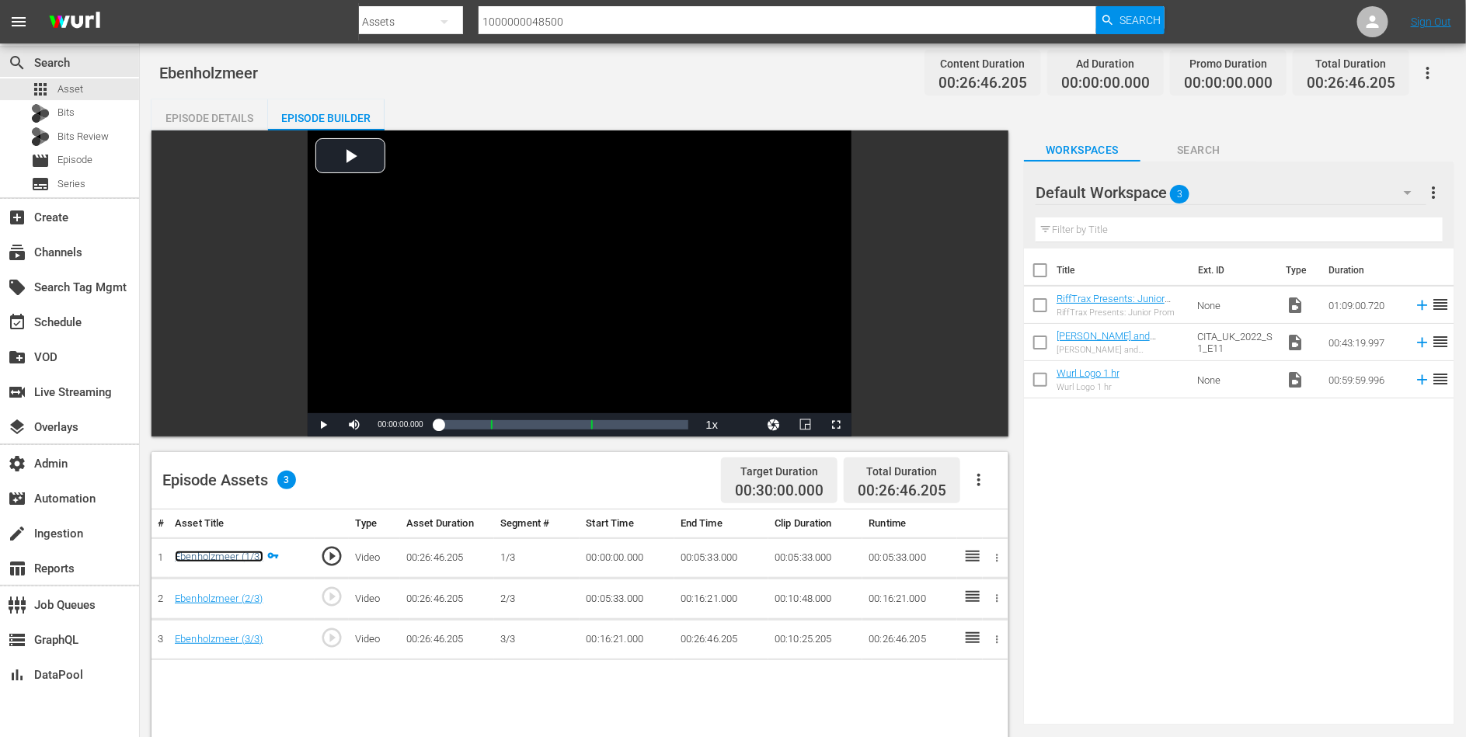
click at [233, 554] on link "Ebenholzmeer (1/3)" at bounding box center [219, 557] width 89 height 12
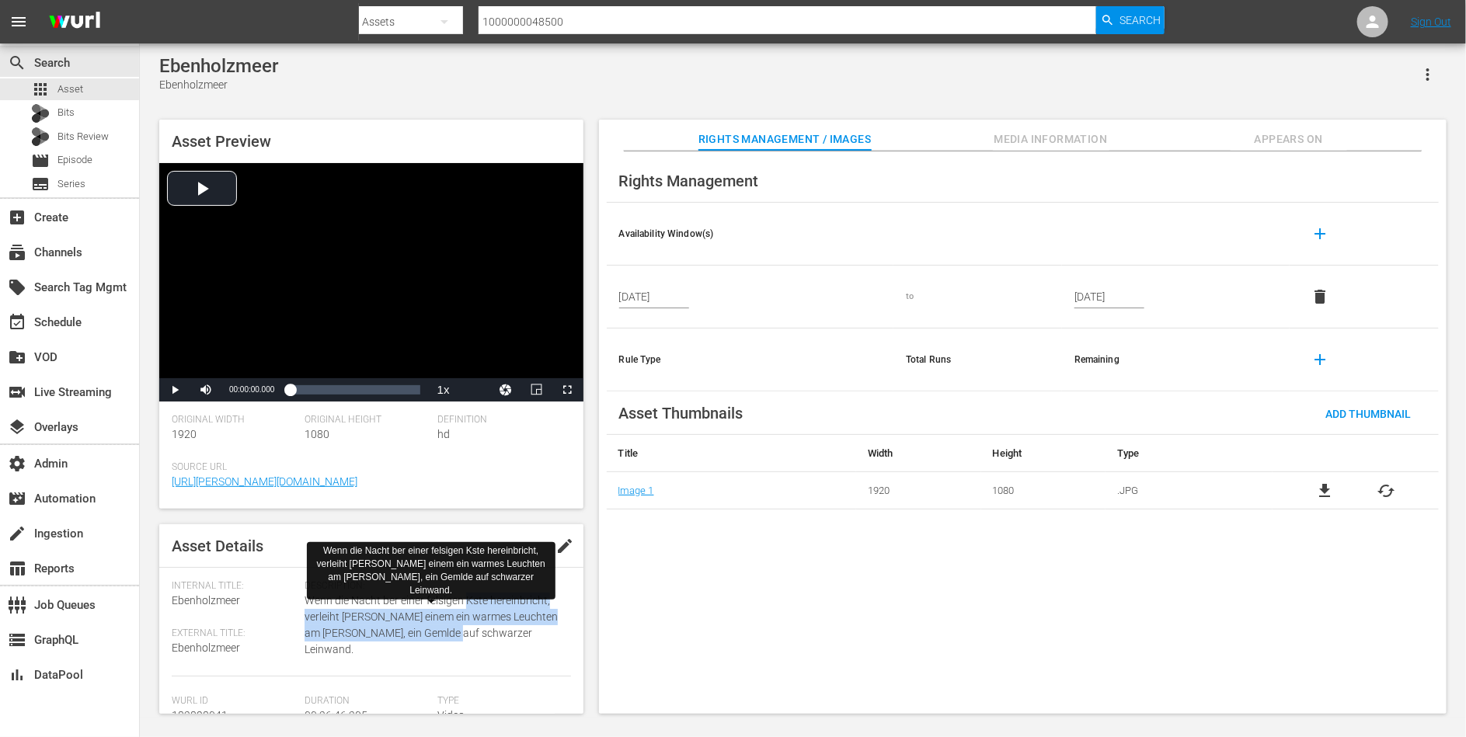
drag, startPoint x: 465, startPoint y: 634, endPoint x: 465, endPoint y: 605, distance: 29.5
click at [465, 605] on span "Wenn die Nacht ber einer felsigen Kste hereinbricht, verleiht Bob Ross einem ei…" at bounding box center [434, 625] width 258 height 65
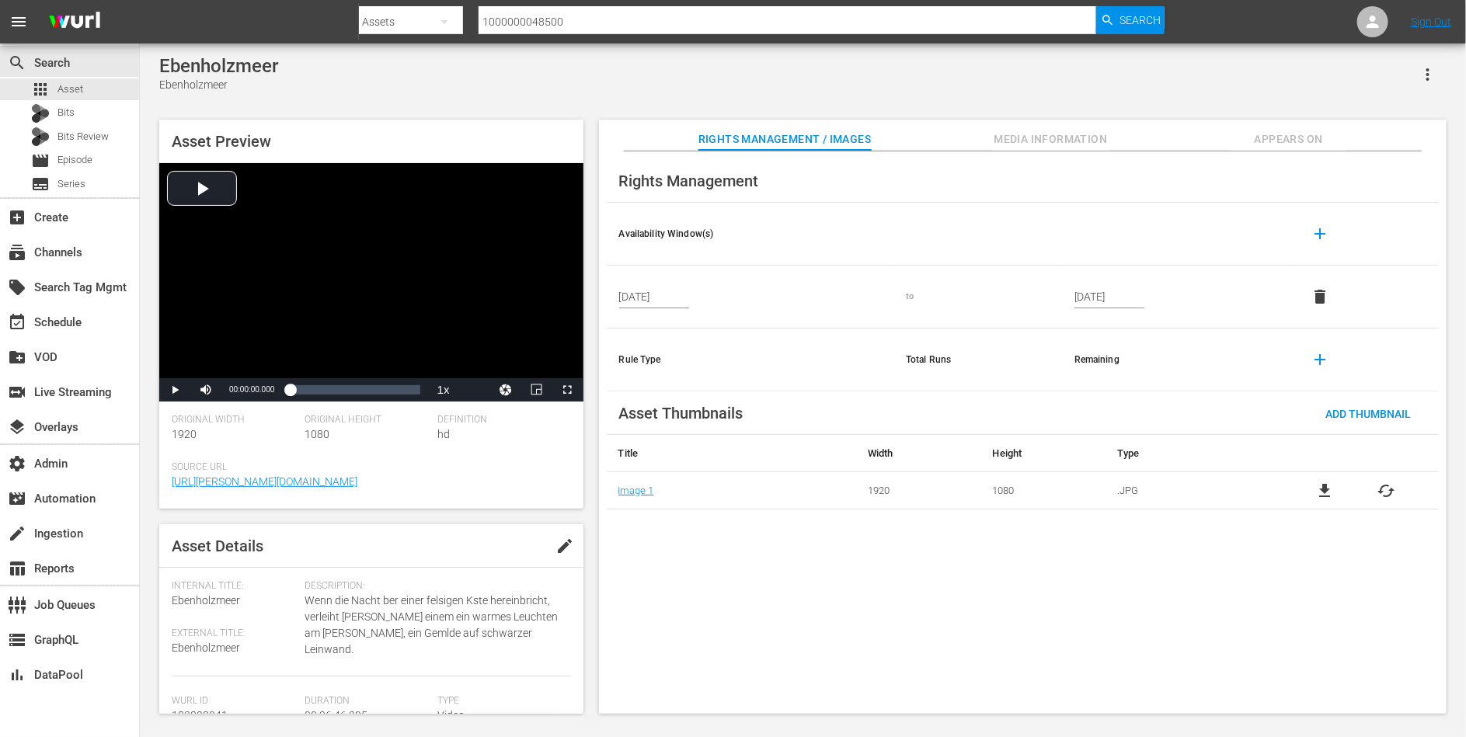
click at [594, 204] on div "Asset Preview Video Player is loading. Play Video Play Mute Current Time 00:00:…" at bounding box center [803, 409] width 1303 height 594
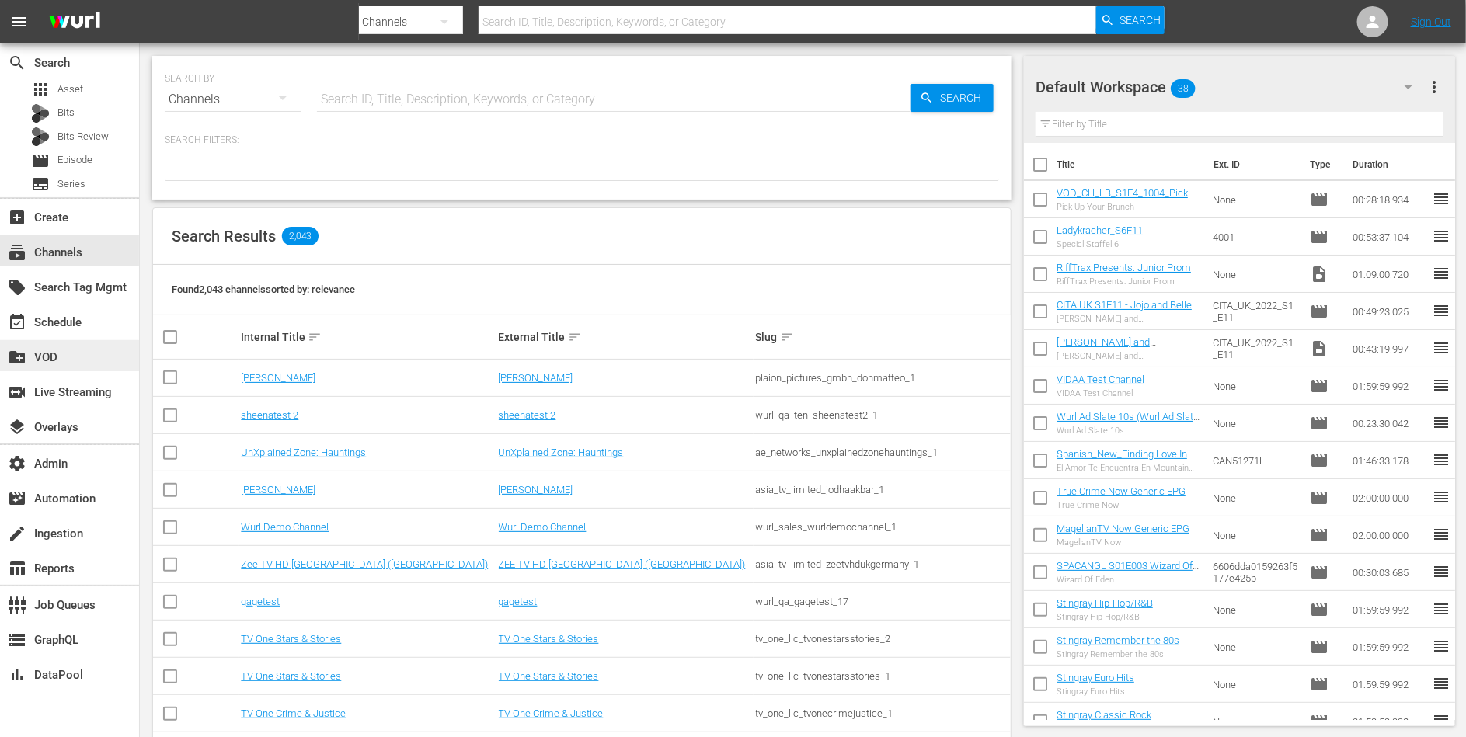
click at [54, 357] on div "create_new_folder VOD" at bounding box center [43, 355] width 87 height 14
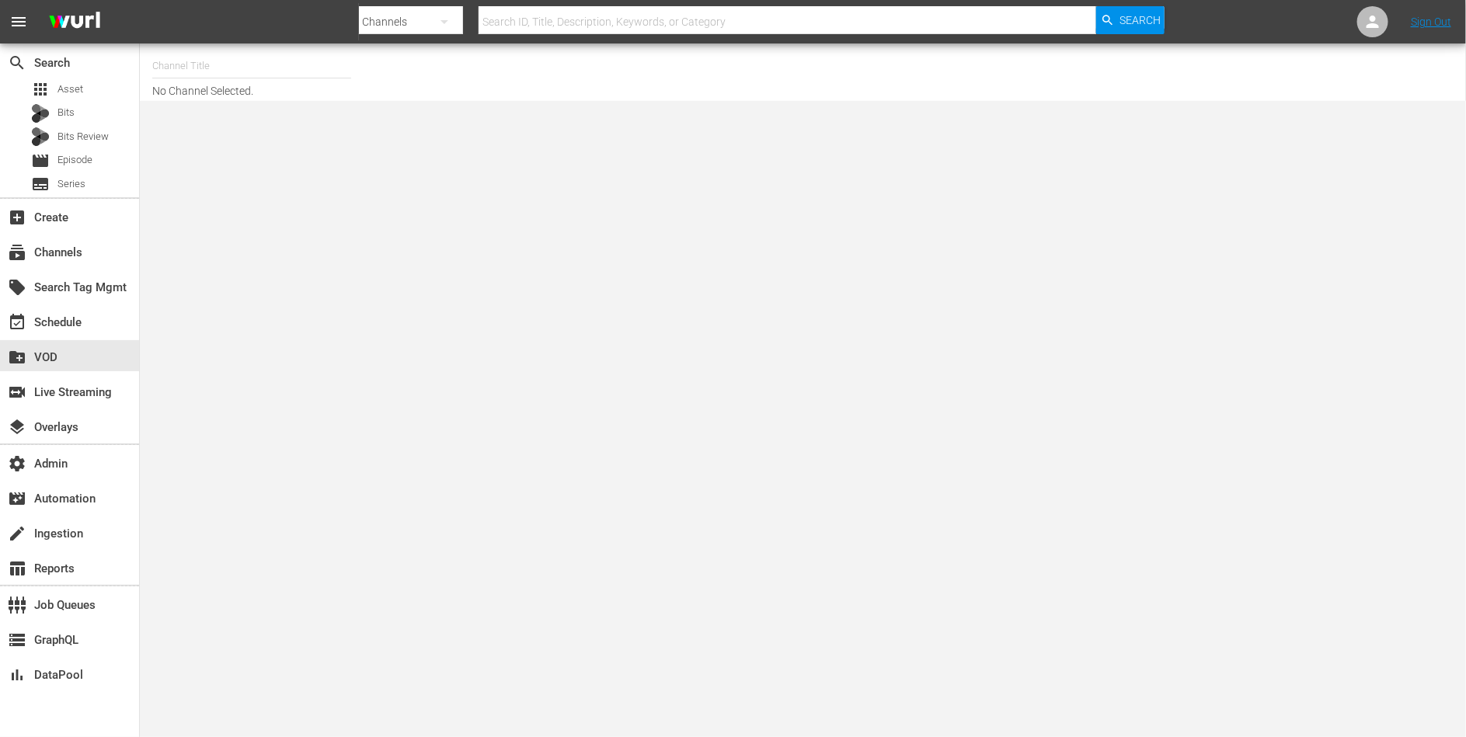
click at [256, 67] on input "text" at bounding box center [251, 65] width 199 height 37
click at [238, 105] on div "Stars in Gefahr (2061 - banijay_media_germany_gmbh_myspassstarsingefahr_1)" at bounding box center [366, 109] width 402 height 37
type input "Stars in Gefahr (2061 - banijay_media_germany_gmbh_myspassstarsingefahr_1)"
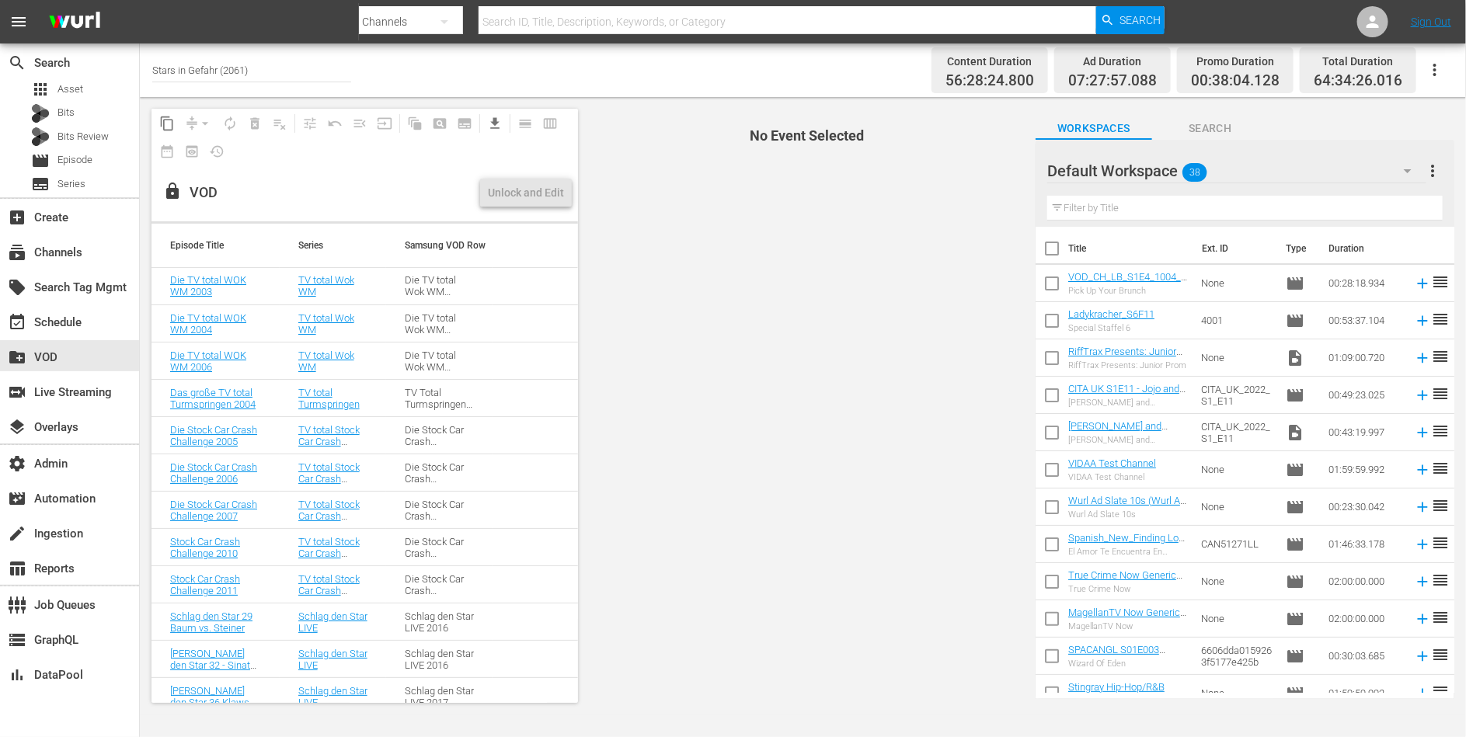
scroll to position [199, 0]
